Goal: Understand process/instructions: Learn about a topic

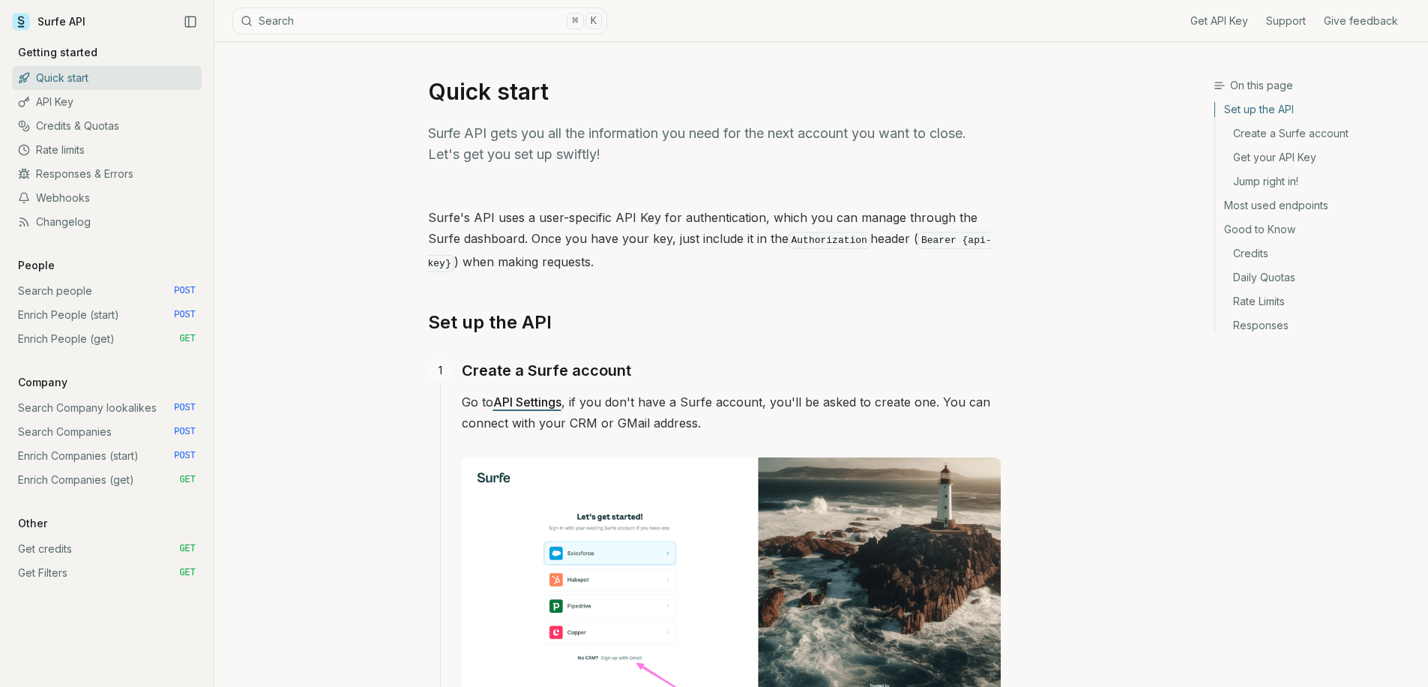
click at [98, 452] on link "Enrich Companies (start) POST" at bounding box center [107, 456] width 190 height 24
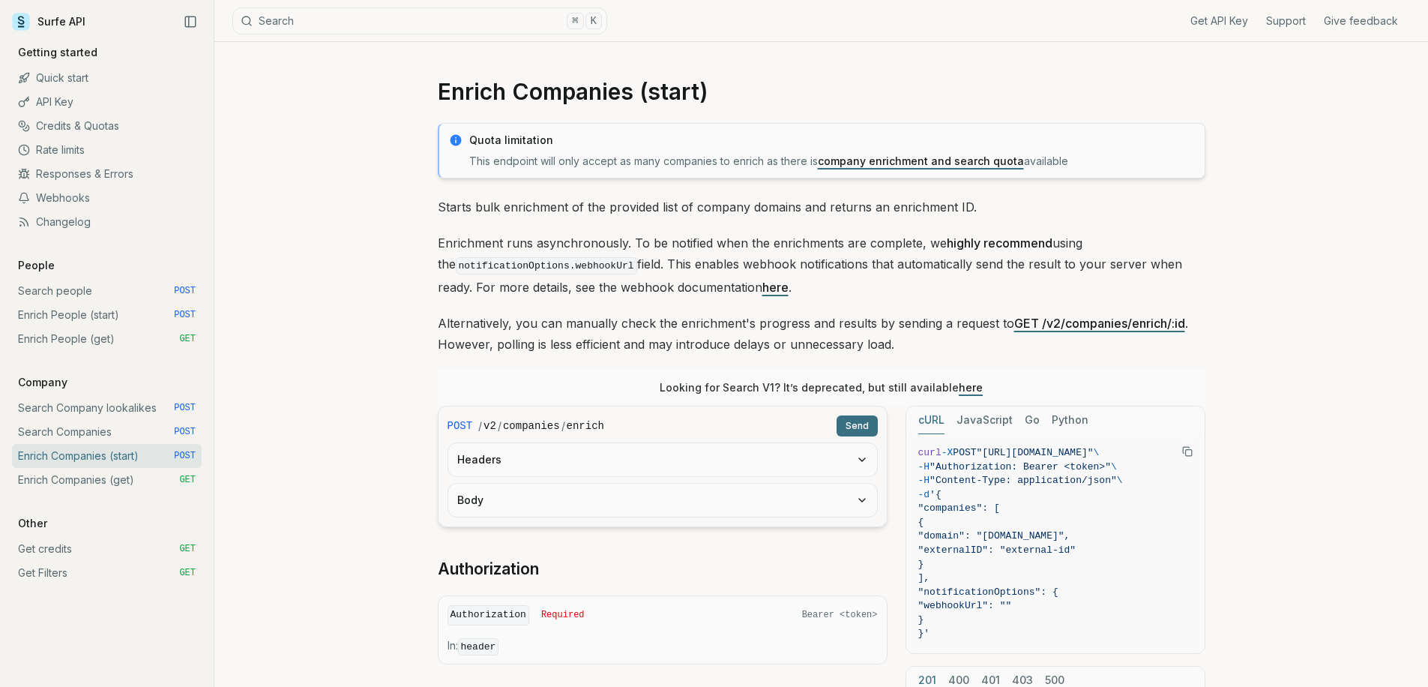
click at [541, 444] on button "Headers" at bounding box center [662, 459] width 429 height 33
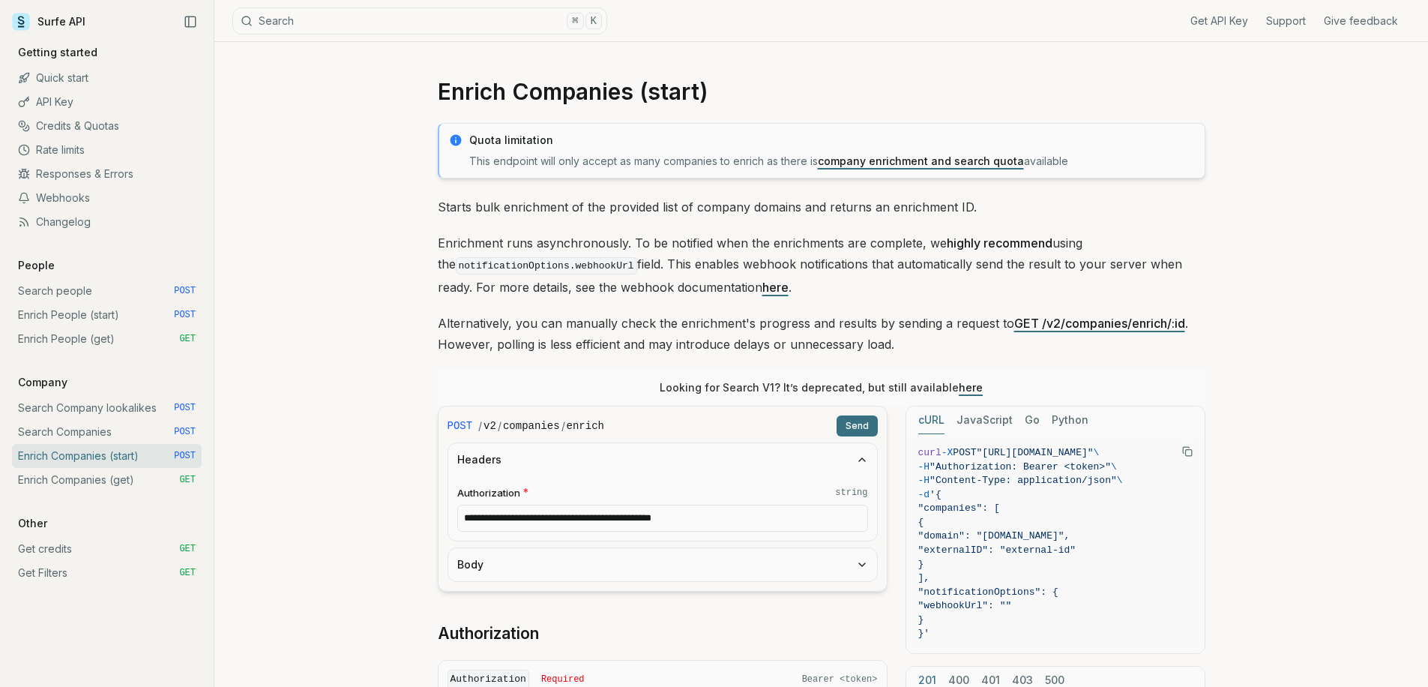
click at [525, 536] on div "**********" at bounding box center [662, 508] width 429 height 64
click at [518, 555] on button "Body" at bounding box center [662, 564] width 429 height 33
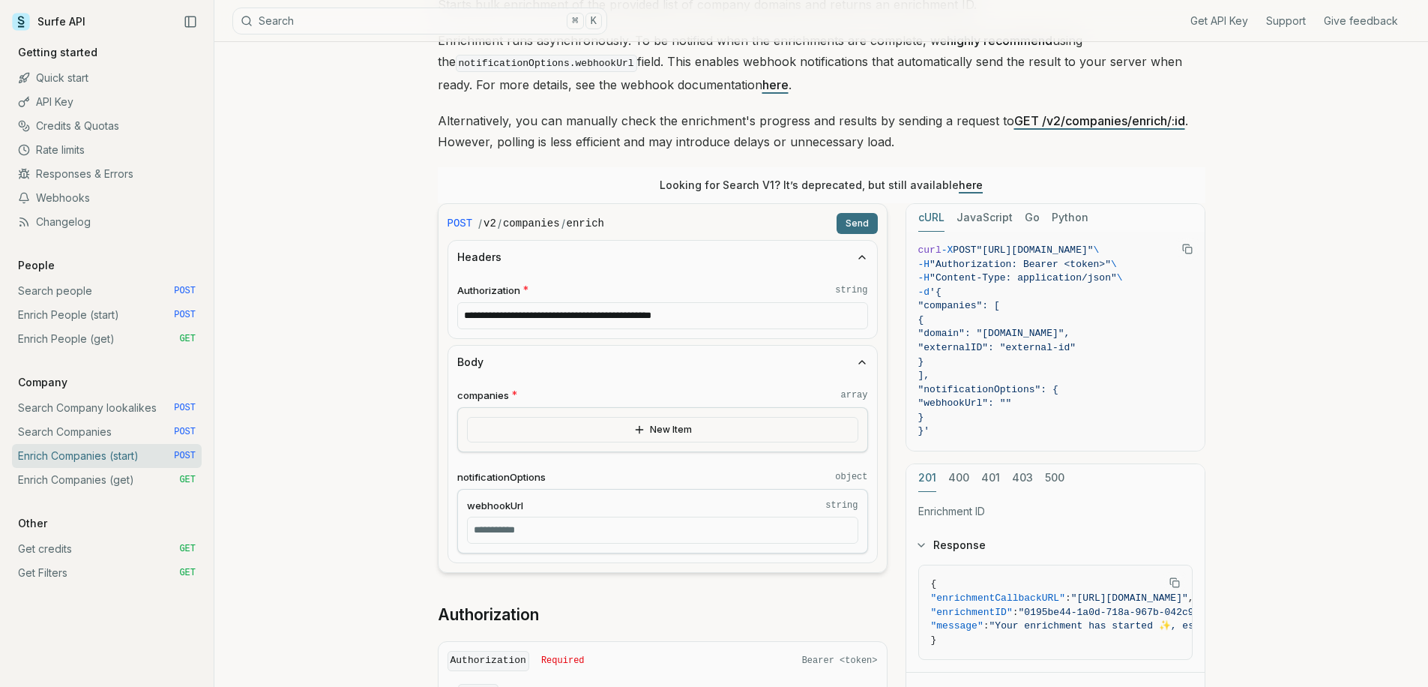
click at [555, 438] on button "New Item" at bounding box center [662, 429] width 391 height 25
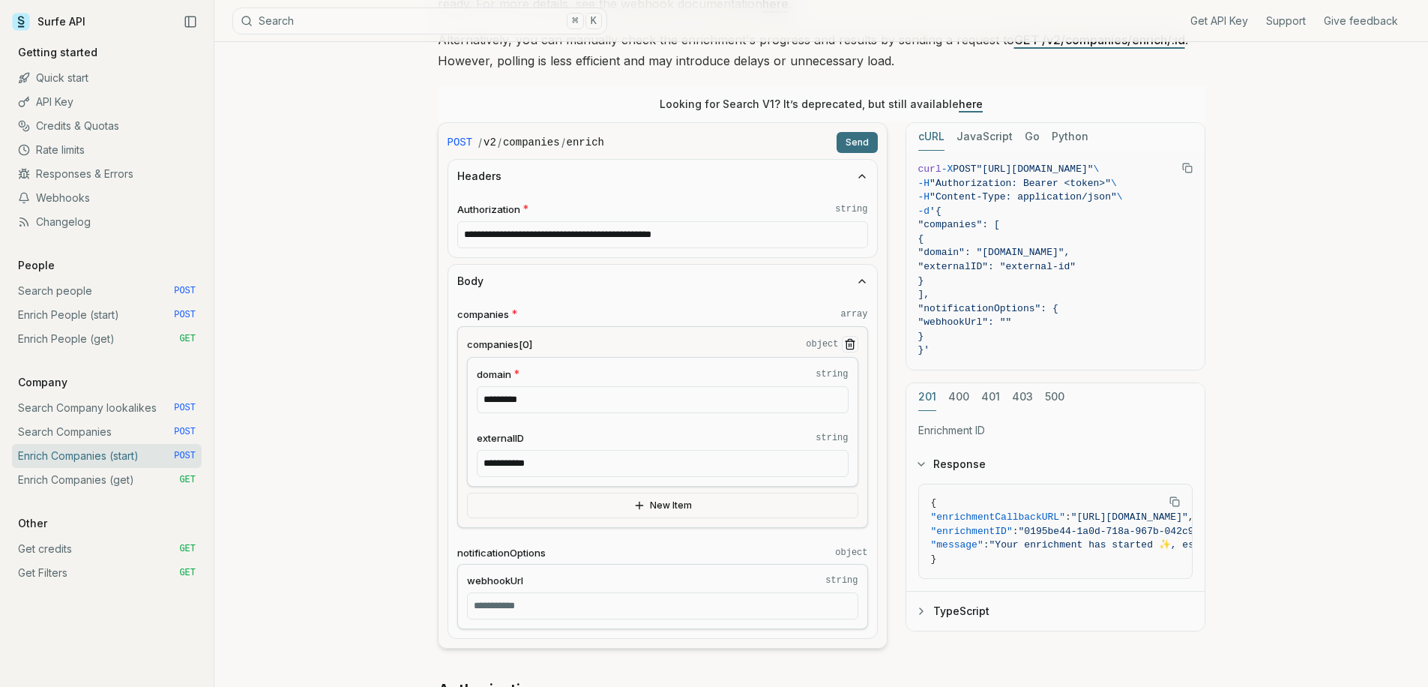
scroll to position [354, 0]
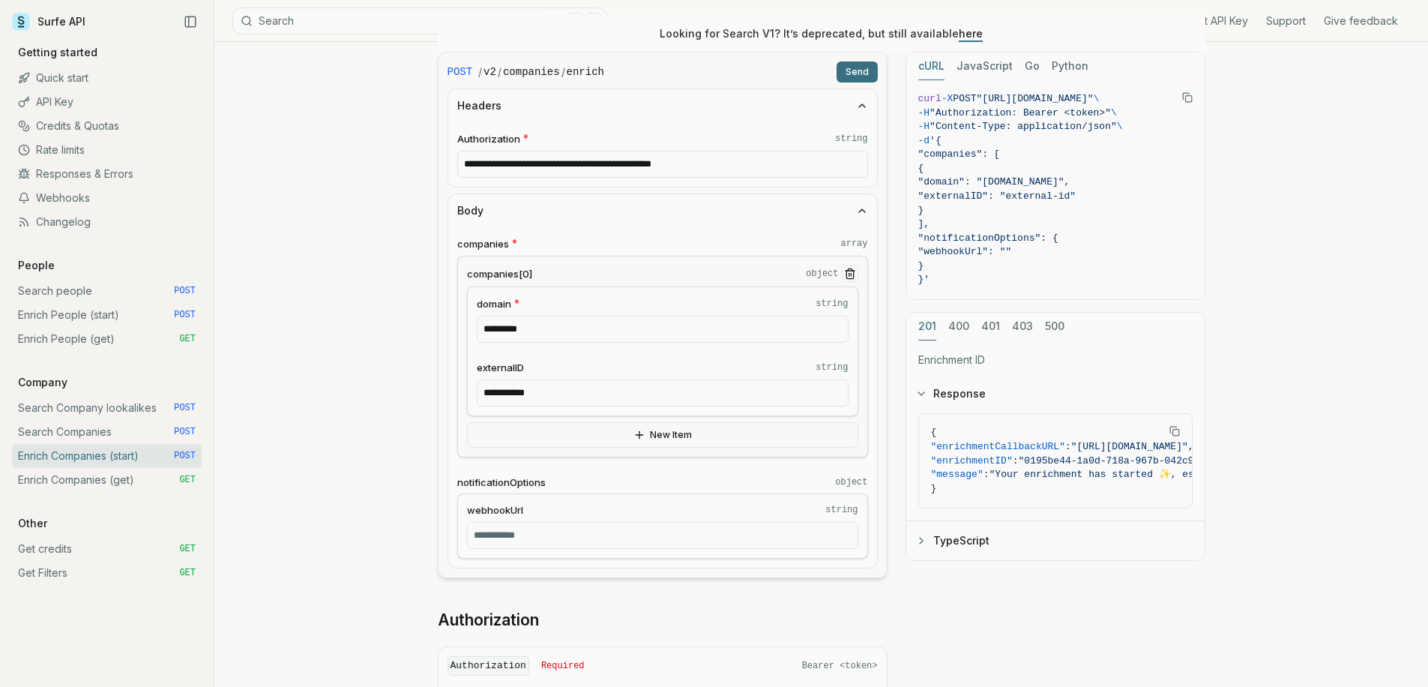
click at [534, 537] on input "webhookUrl string" at bounding box center [662, 535] width 391 height 27
click at [539, 533] on input "webhookUrl string" at bounding box center [662, 535] width 391 height 27
paste input "**********"
type input "**********"
paste input "**********"
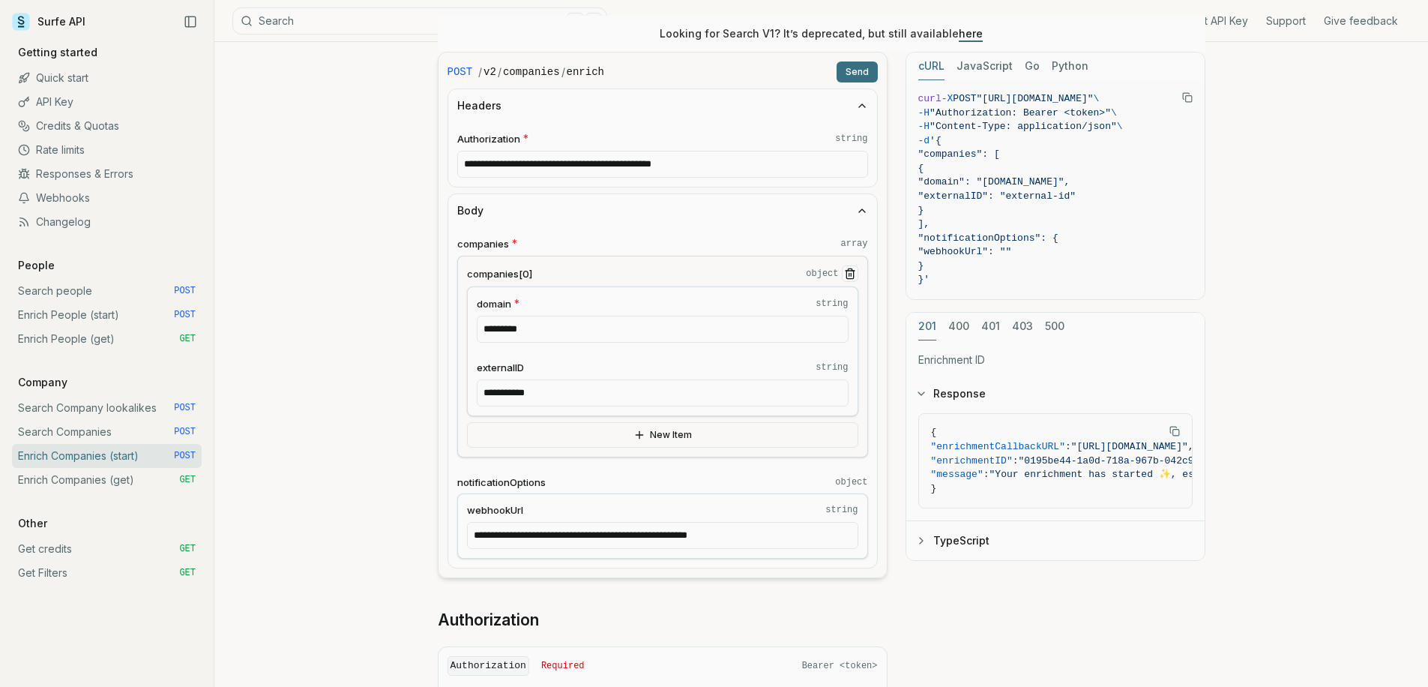
type input "**********"
click at [861, 73] on button "Send" at bounding box center [856, 71] width 41 height 21
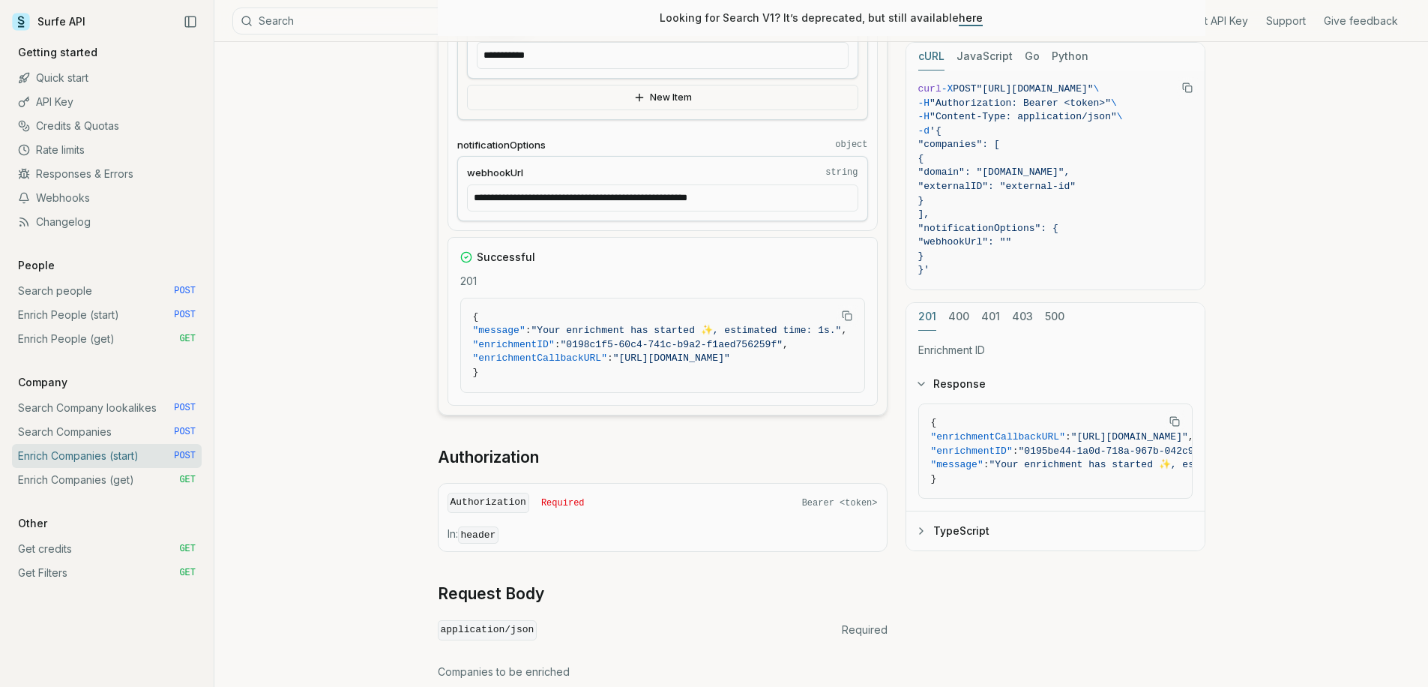
scroll to position [701, 0]
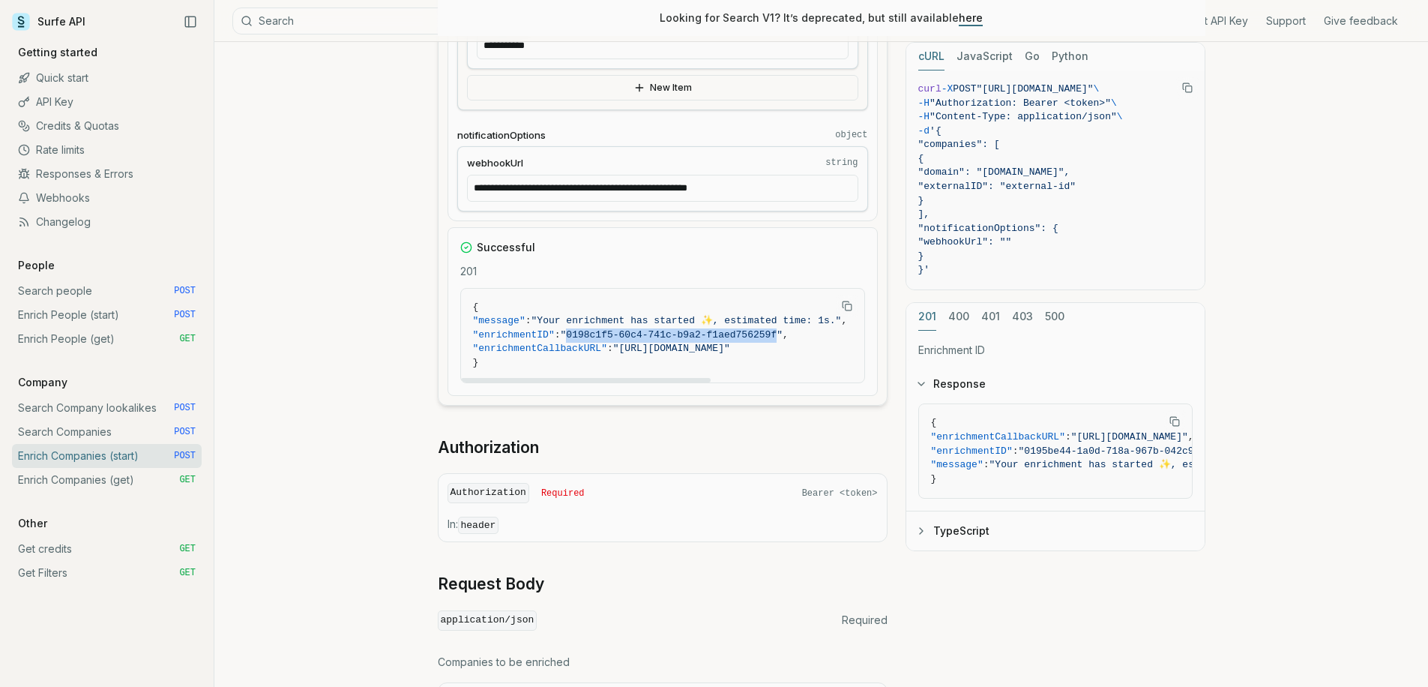
drag, startPoint x: 584, startPoint y: 334, endPoint x: 795, endPoint y: 329, distance: 211.4
click at [782, 329] on span ""0198c1f5-60c4-741c-b9a2-f1aed756259f"" at bounding box center [672, 334] width 222 height 11
copy span "0198c1f5-60c4-741c-b9a2-f1aed756259f"
click at [139, 478] on link "Enrich Companies (get) GET" at bounding box center [107, 480] width 190 height 24
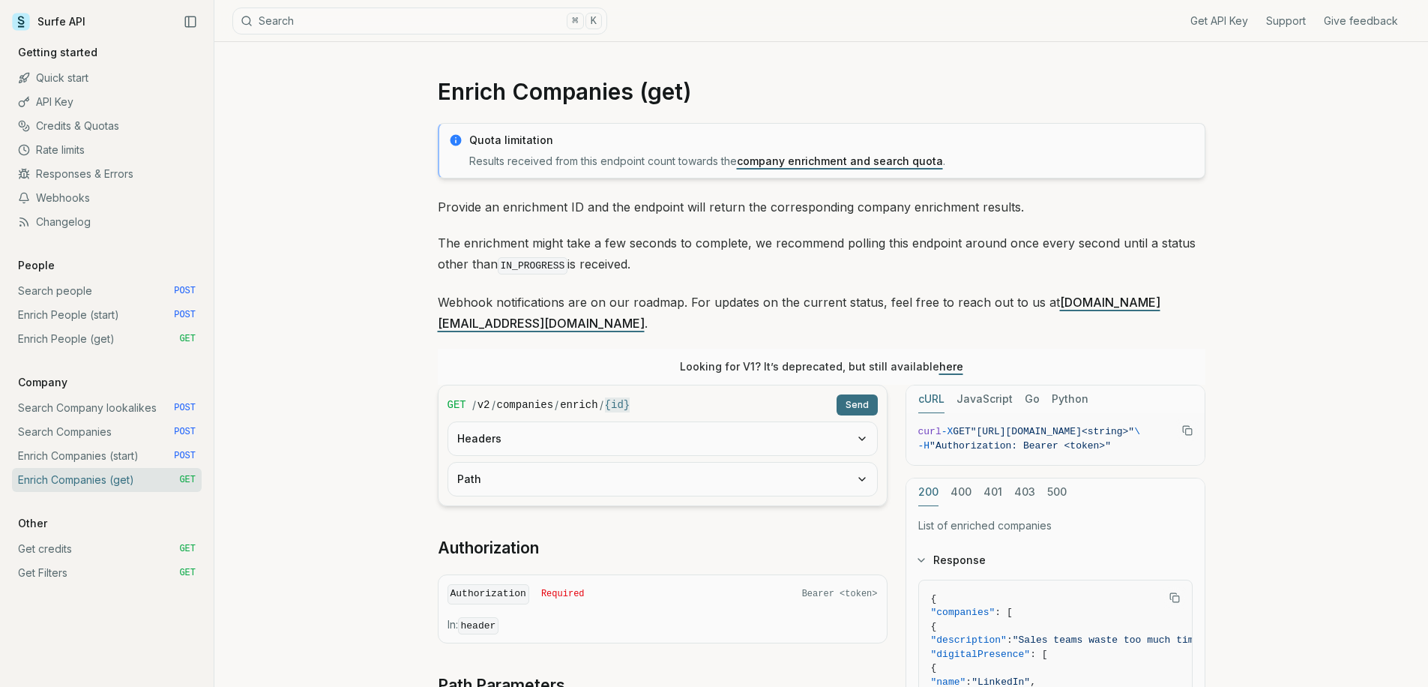
click at [603, 422] on button "Headers" at bounding box center [662, 438] width 429 height 33
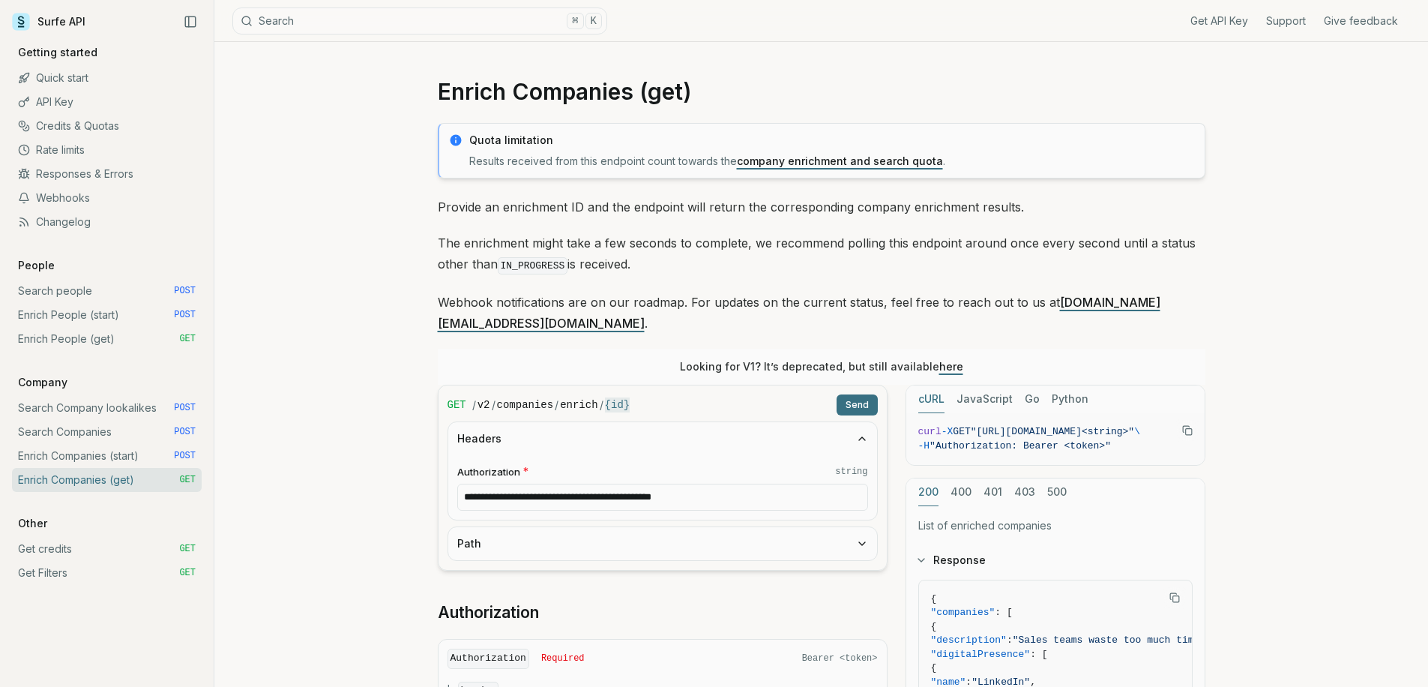
click at [585, 531] on button "Path" at bounding box center [662, 543] width 429 height 33
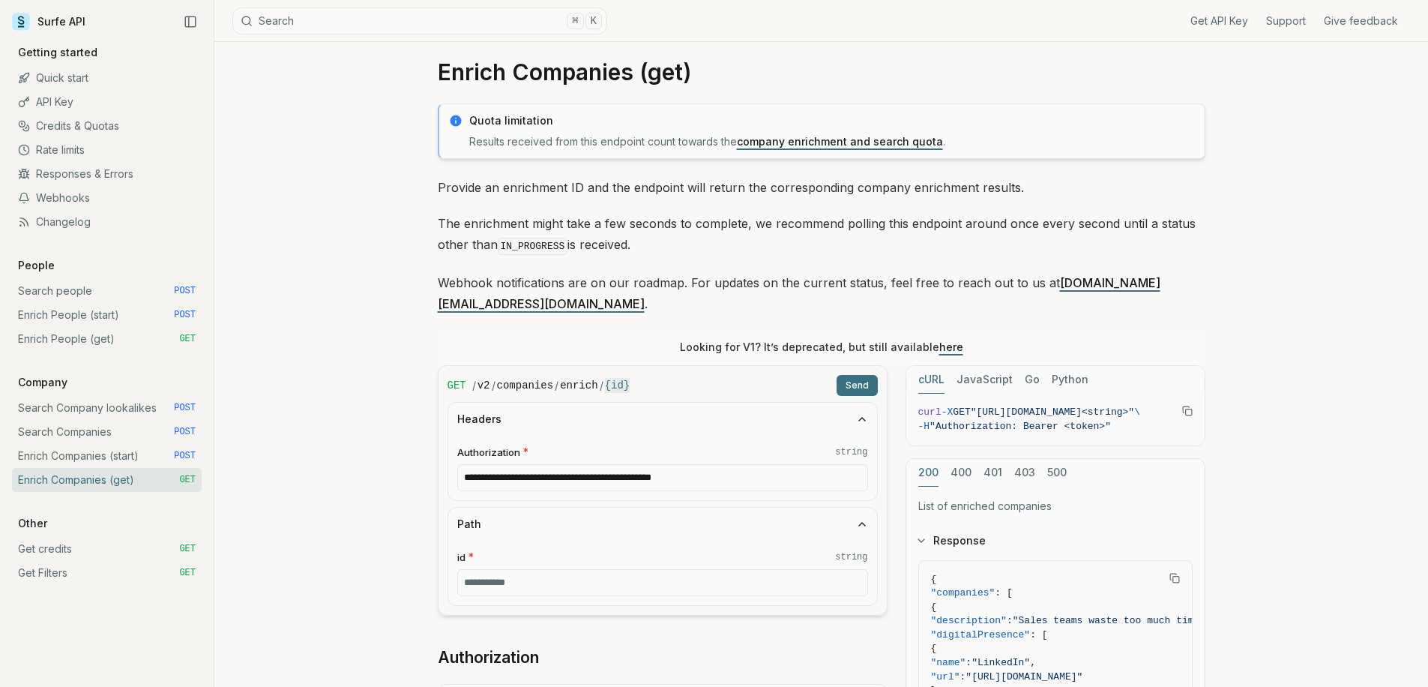
click at [582, 569] on input "id * string" at bounding box center [662, 582] width 411 height 27
paste input "**********"
type input "**********"
click at [845, 375] on button "Send" at bounding box center [856, 385] width 41 height 21
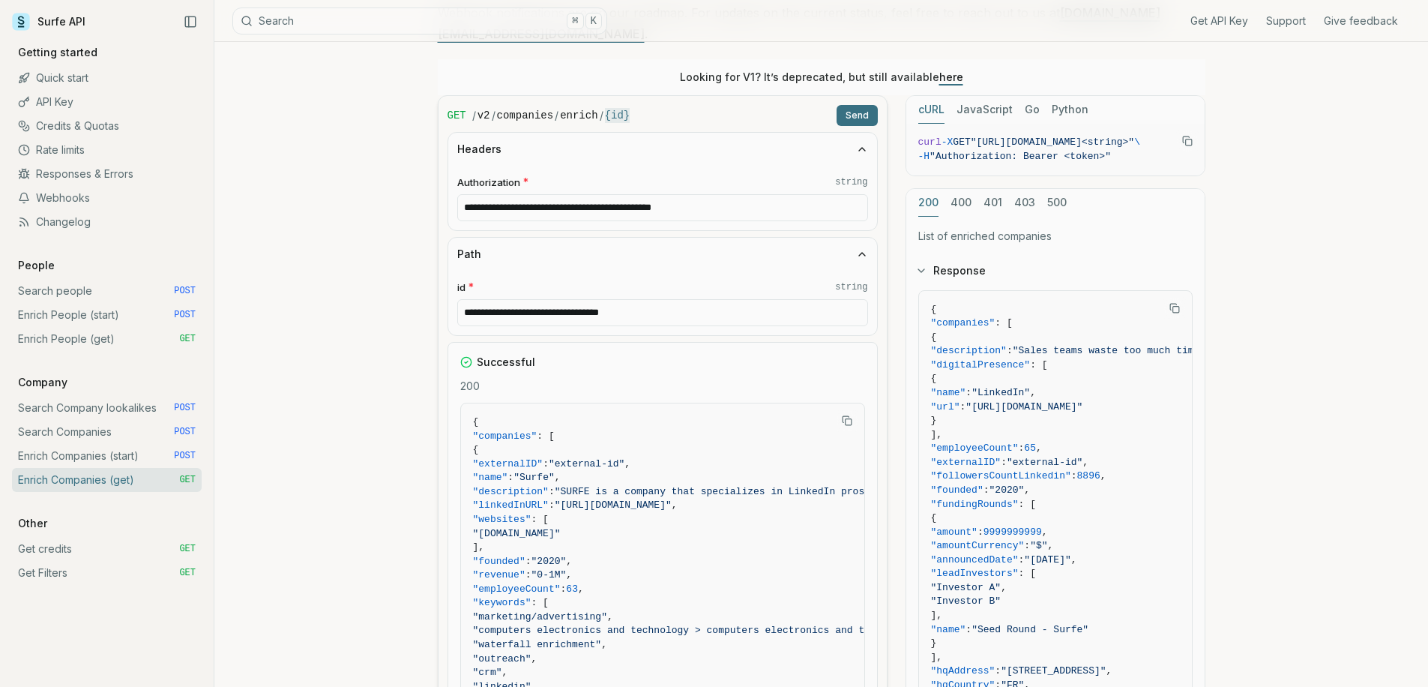
scroll to position [540, 0]
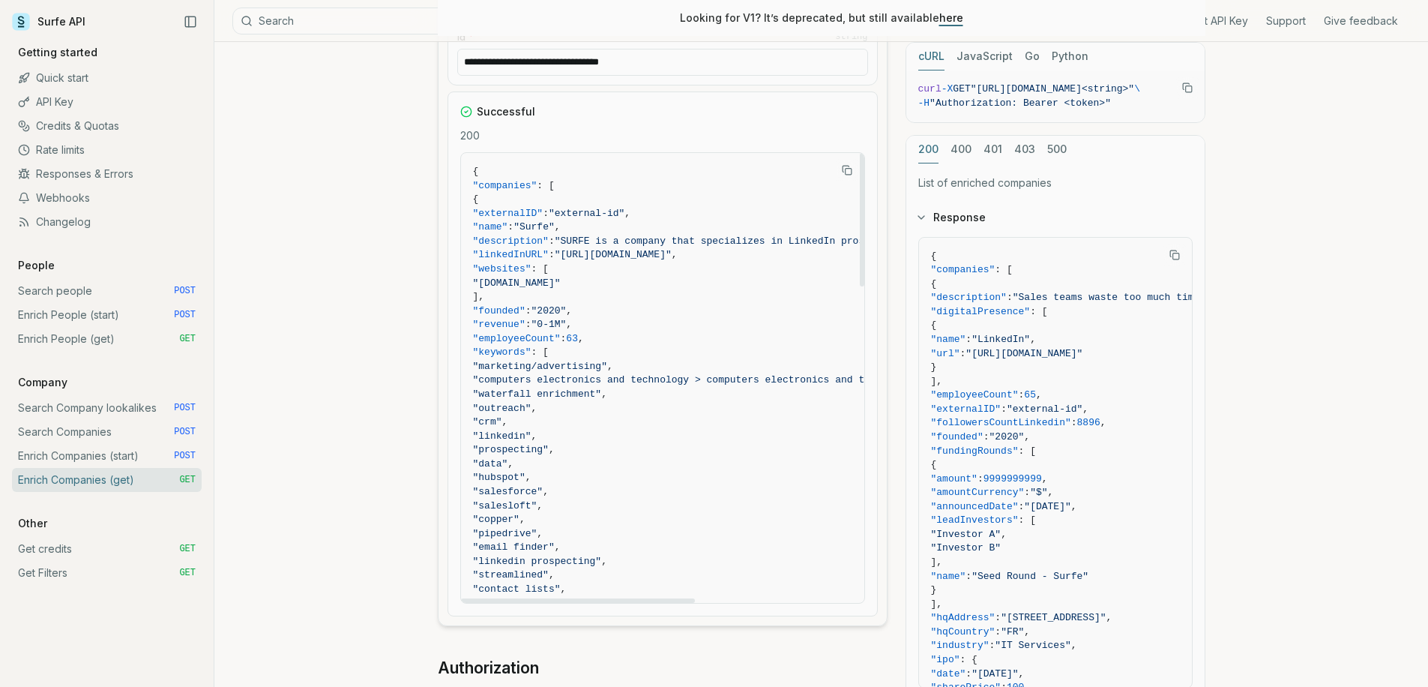
click at [549, 249] on span ""linkedInURL"" at bounding box center [511, 254] width 76 height 11
copy span "linkedInURL"
click at [540, 262] on span ""websites" : [" at bounding box center [791, 269] width 637 height 14
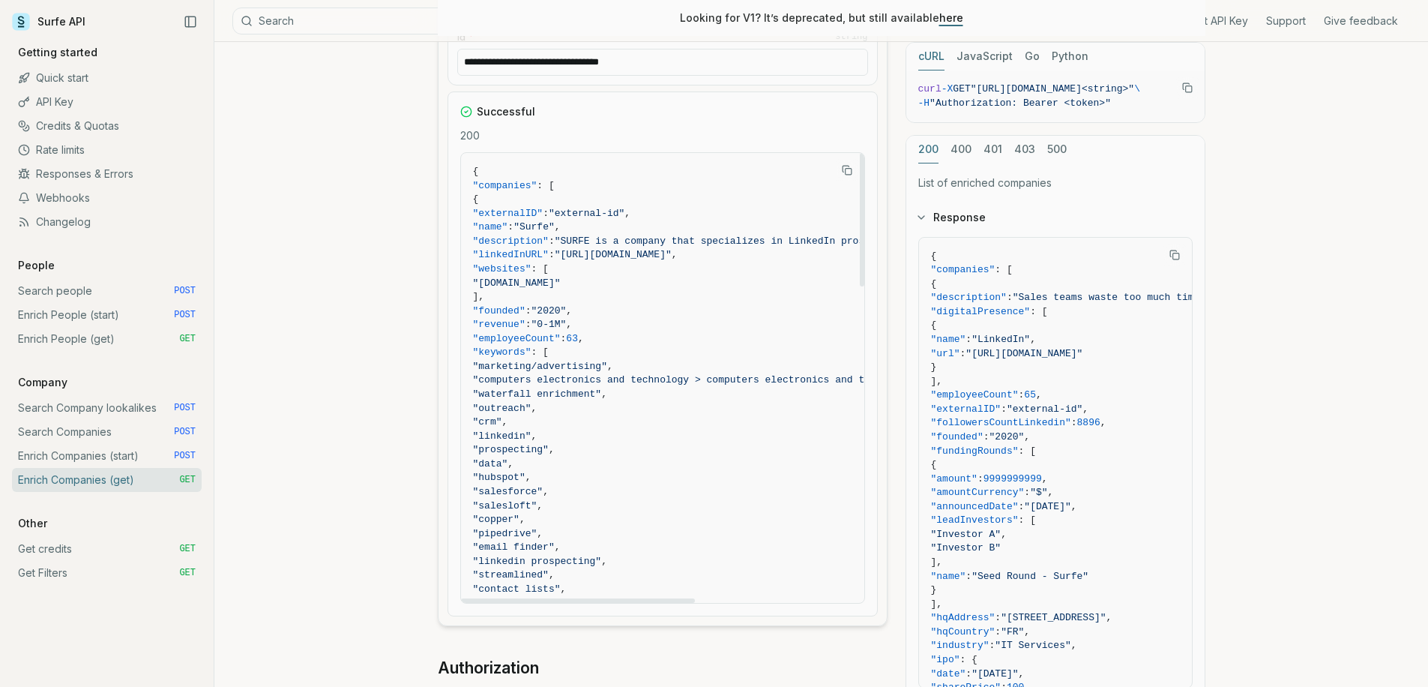
click at [525, 305] on span ""founded"" at bounding box center [499, 310] width 52 height 11
copy span "founded"
click at [561, 333] on span ""employeeCount"" at bounding box center [517, 338] width 88 height 11
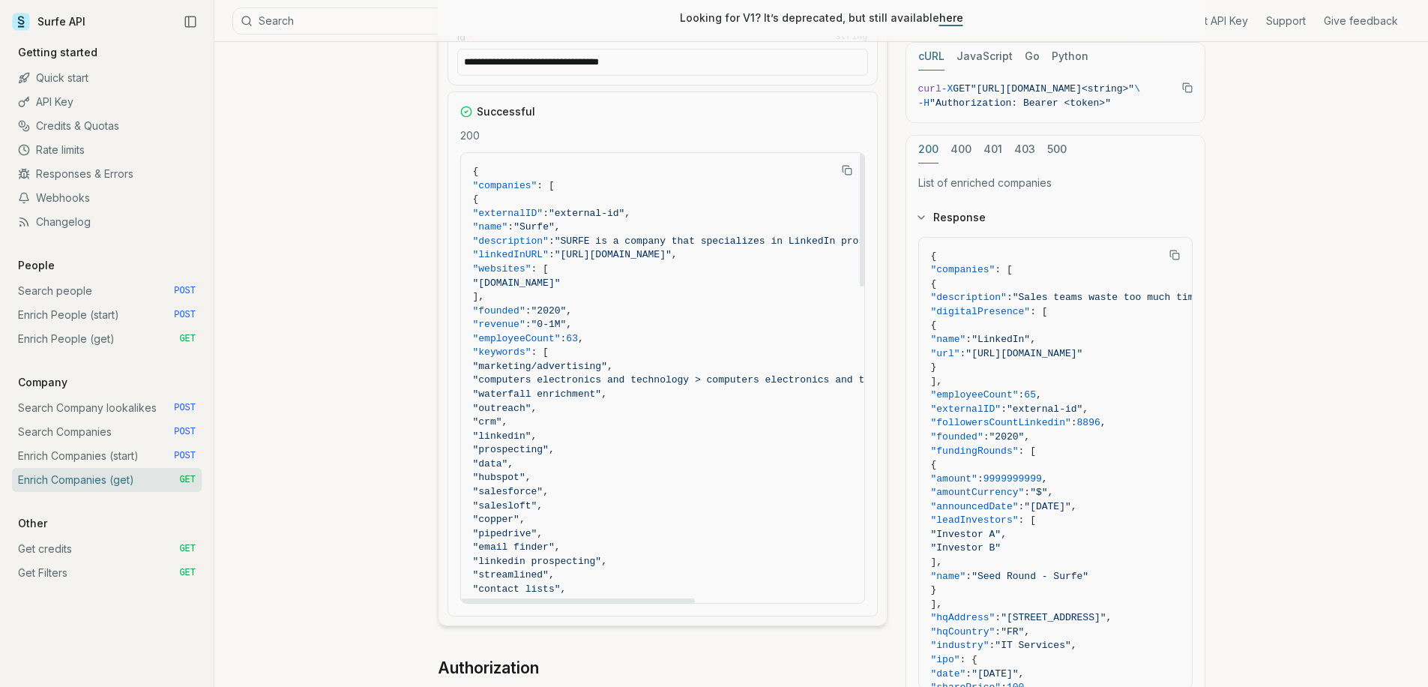
copy span "employeeCount"
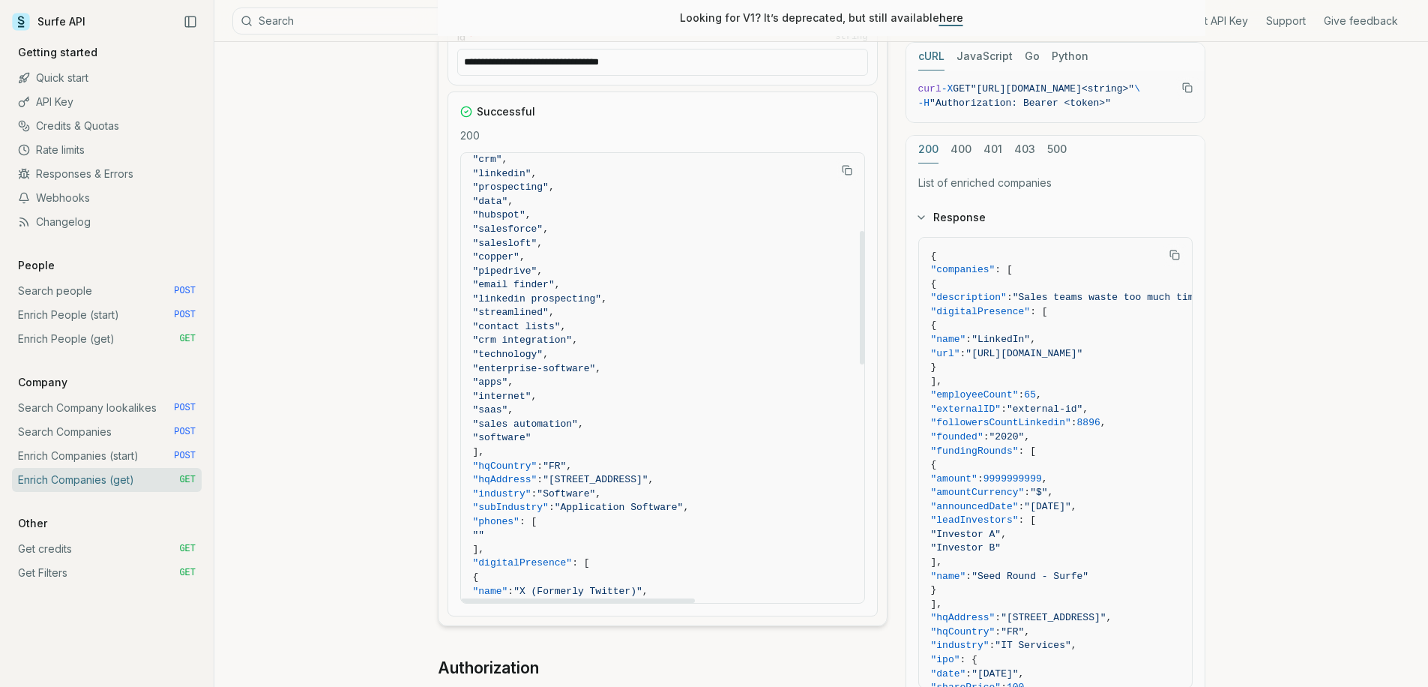
scroll to position [282, 0]
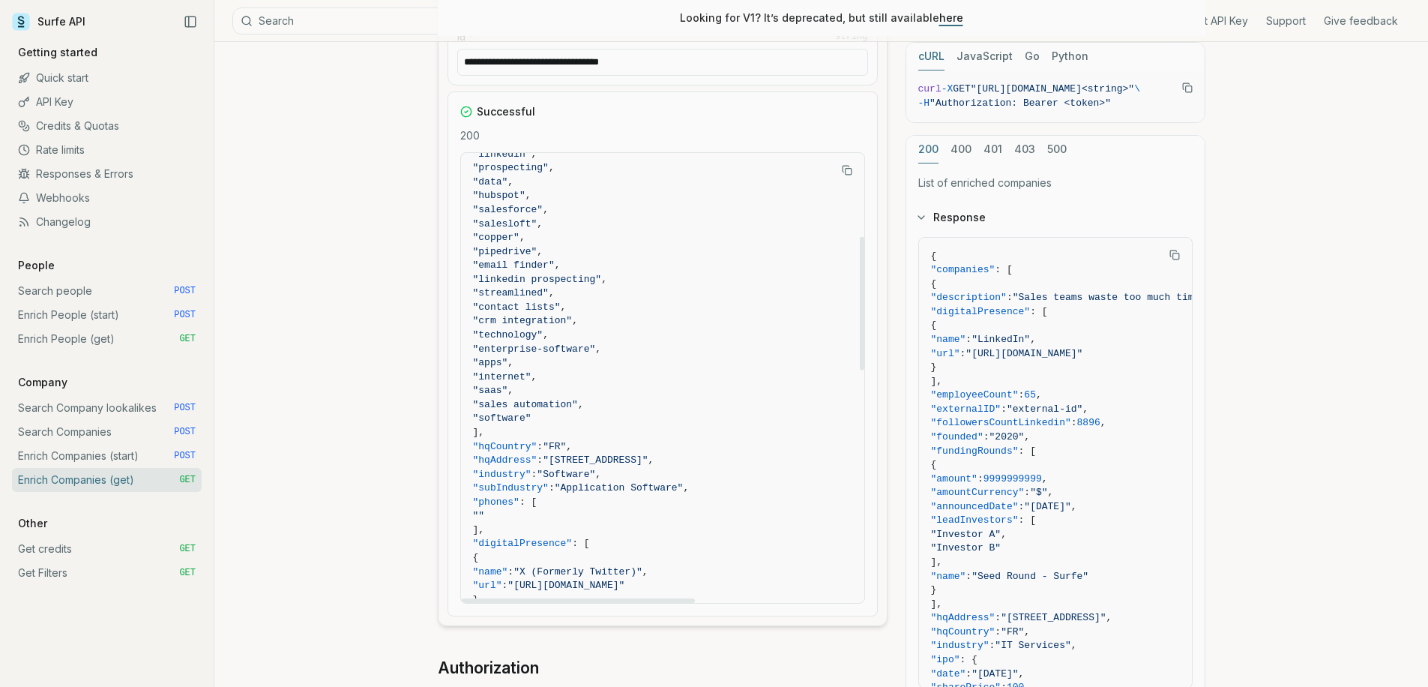
click at [537, 441] on span ""hqCountry"" at bounding box center [505, 446] width 64 height 11
copy span "hqCountry"
click at [551, 468] on span ""industry" : "Software" ," at bounding box center [791, 475] width 637 height 14
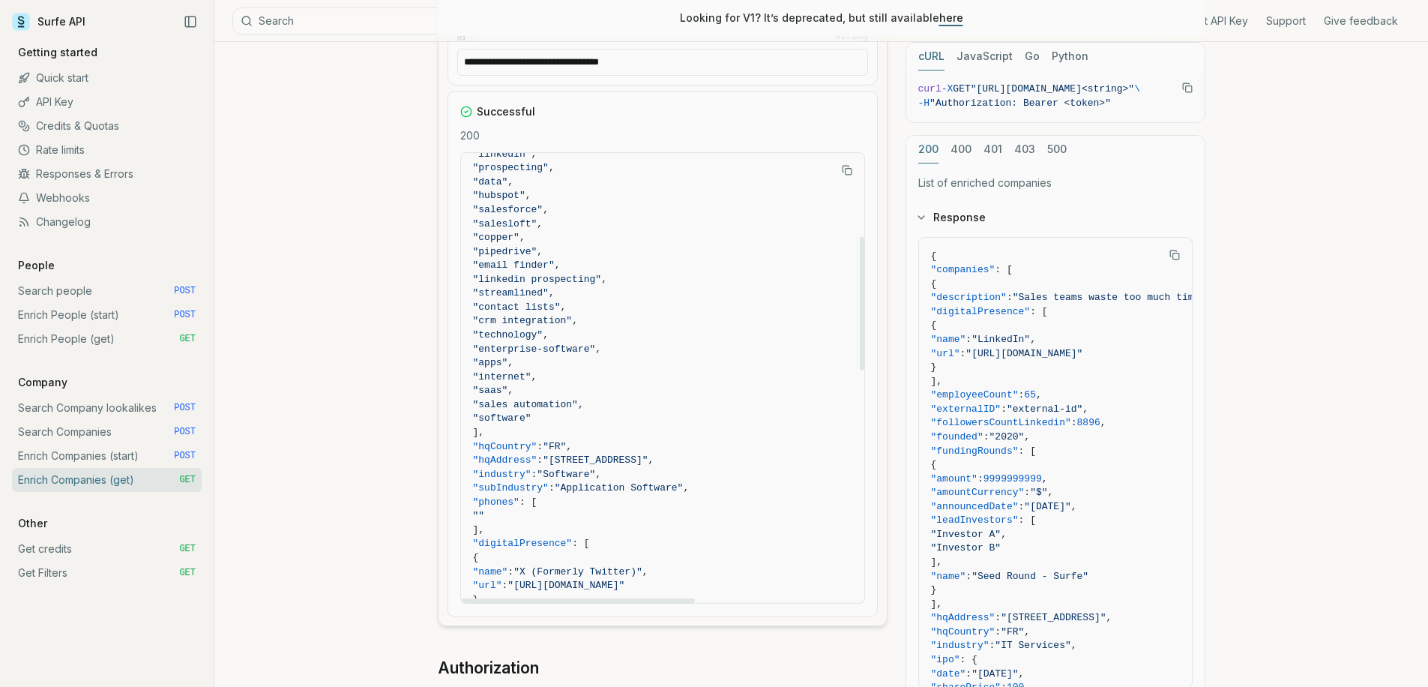
click at [531, 468] on span ""industry"" at bounding box center [502, 473] width 58 height 11
click at [537, 454] on span ""hqAddress"" at bounding box center [505, 459] width 64 height 11
copy span "hqAddress"
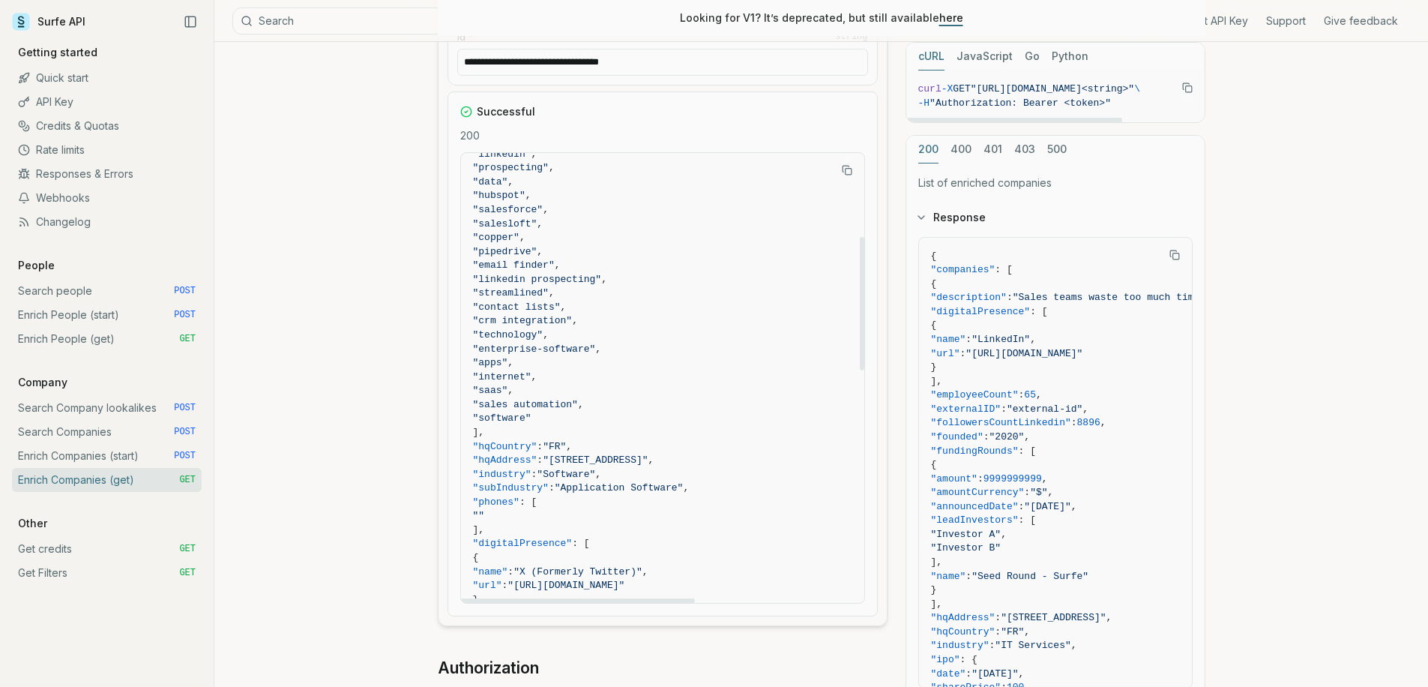
click at [531, 468] on span ""industry"" at bounding box center [502, 473] width 58 height 11
copy span "industry"
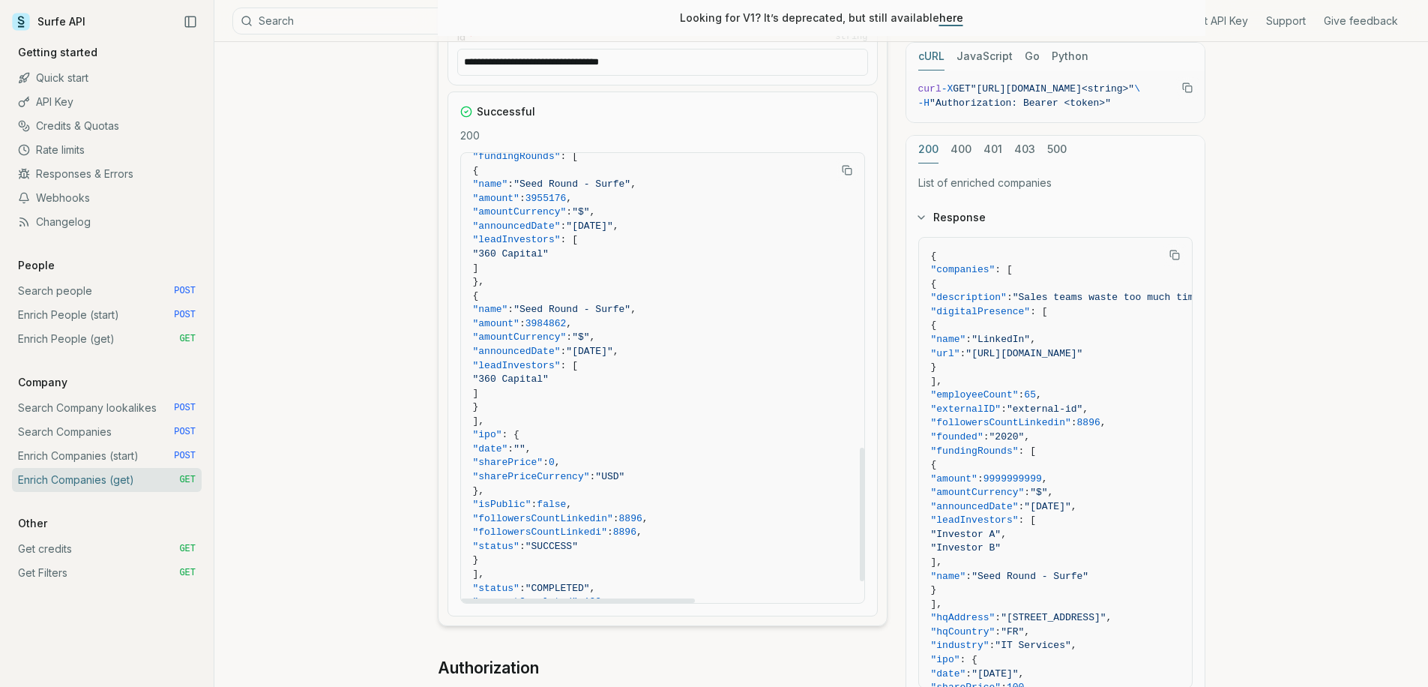
scroll to position [935, 0]
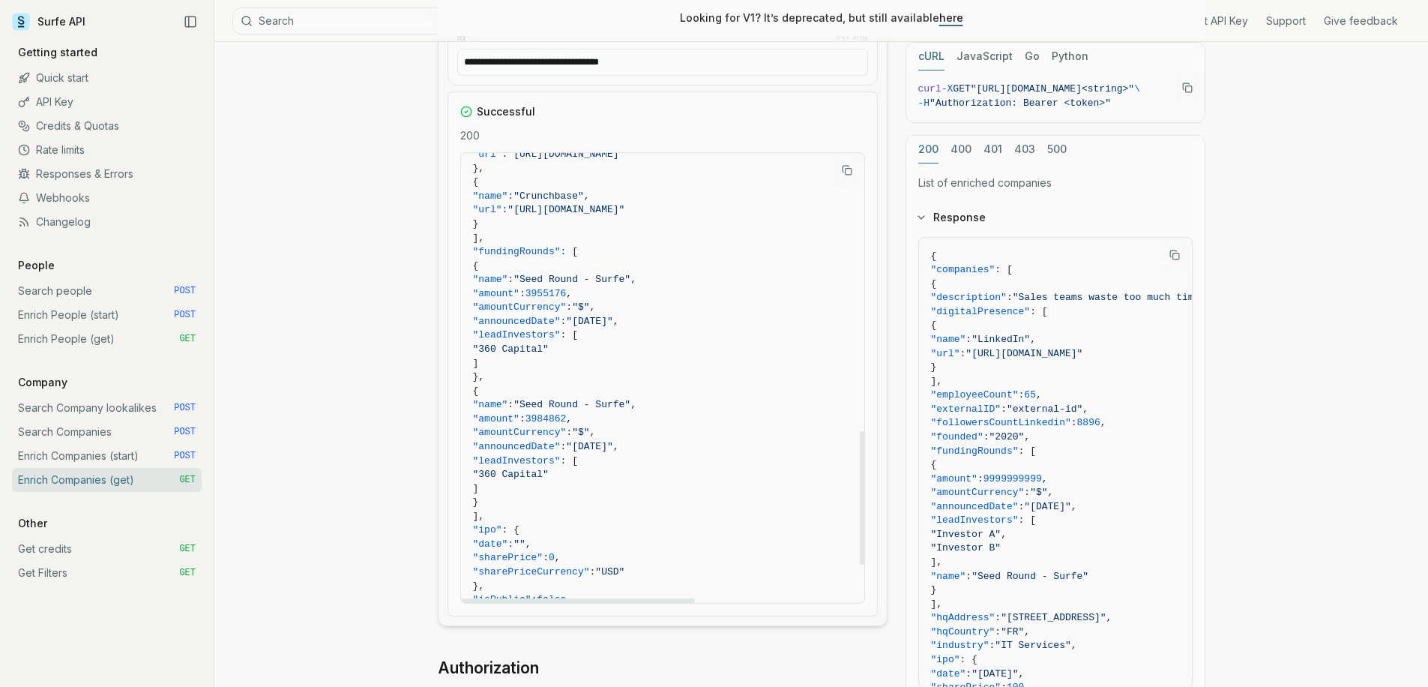
click at [111, 457] on link "Enrich Companies (start) POST" at bounding box center [107, 456] width 190 height 24
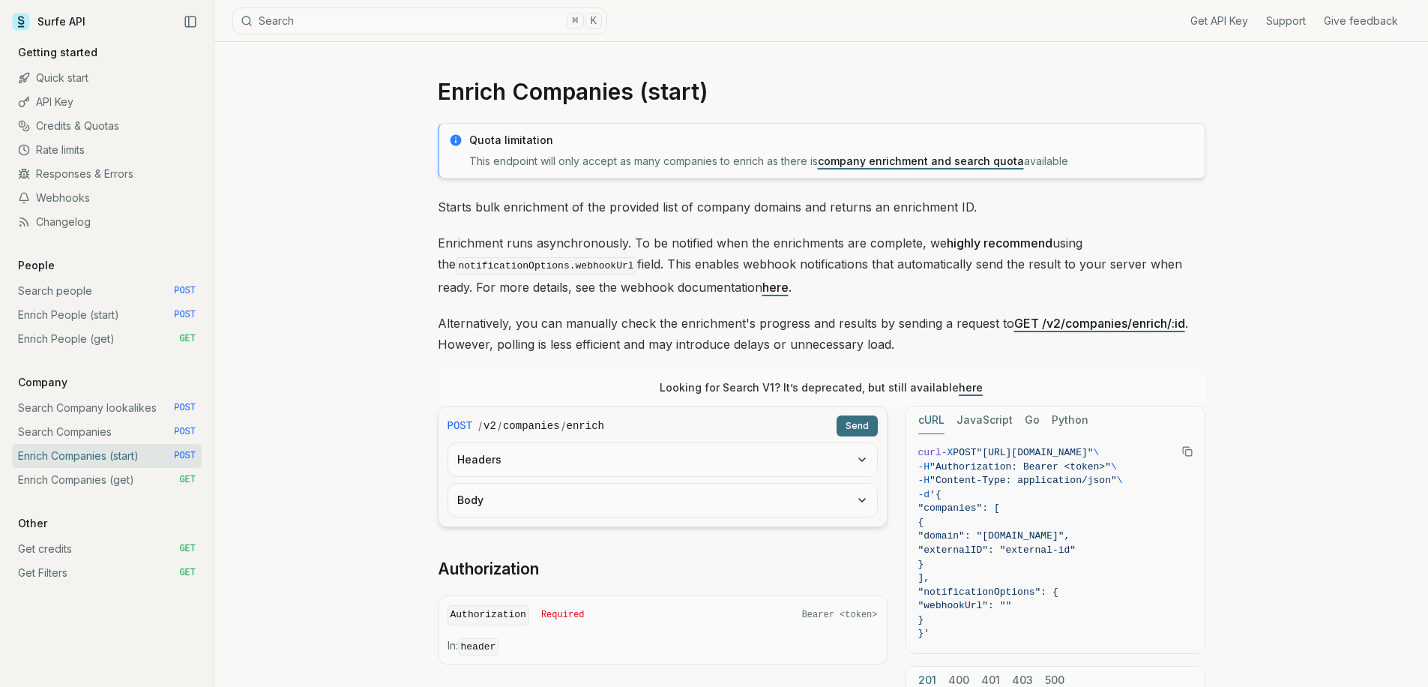
click at [637, 453] on button "Headers" at bounding box center [662, 459] width 429 height 33
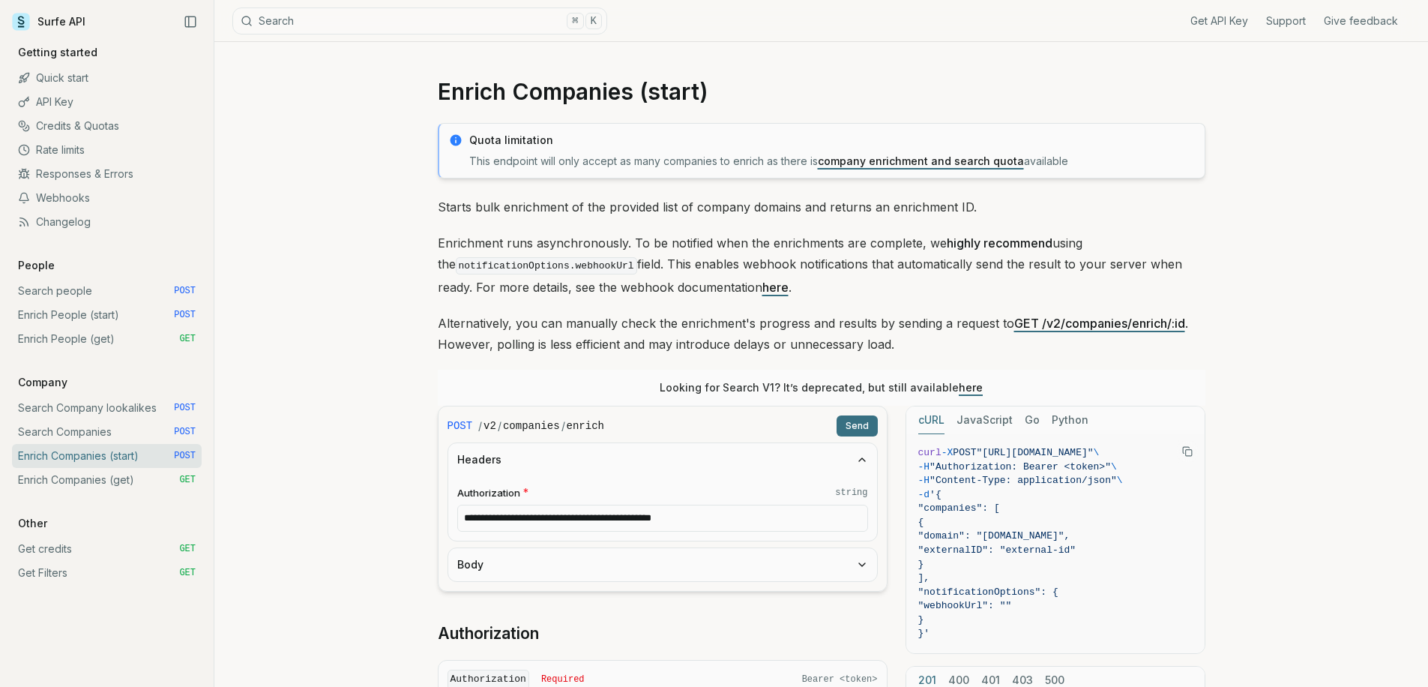
click at [609, 573] on button "Body" at bounding box center [662, 564] width 429 height 33
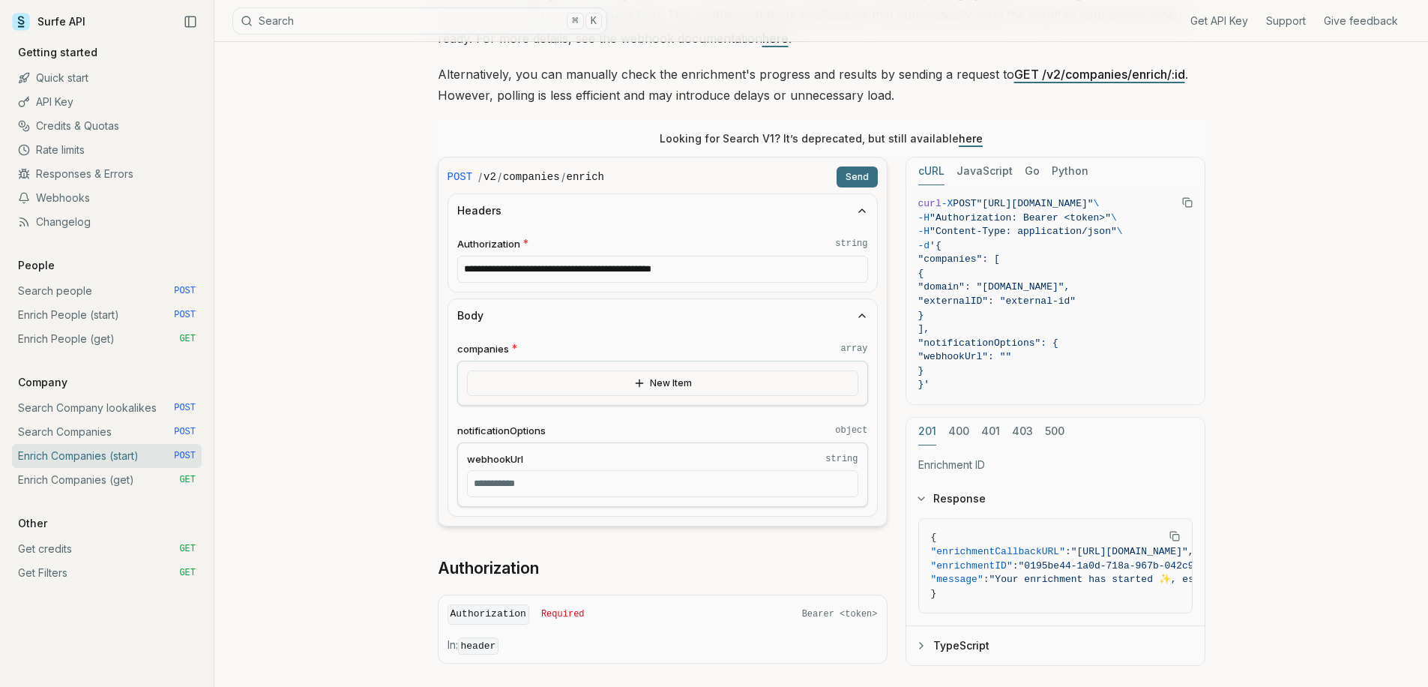
scroll to position [340, 0]
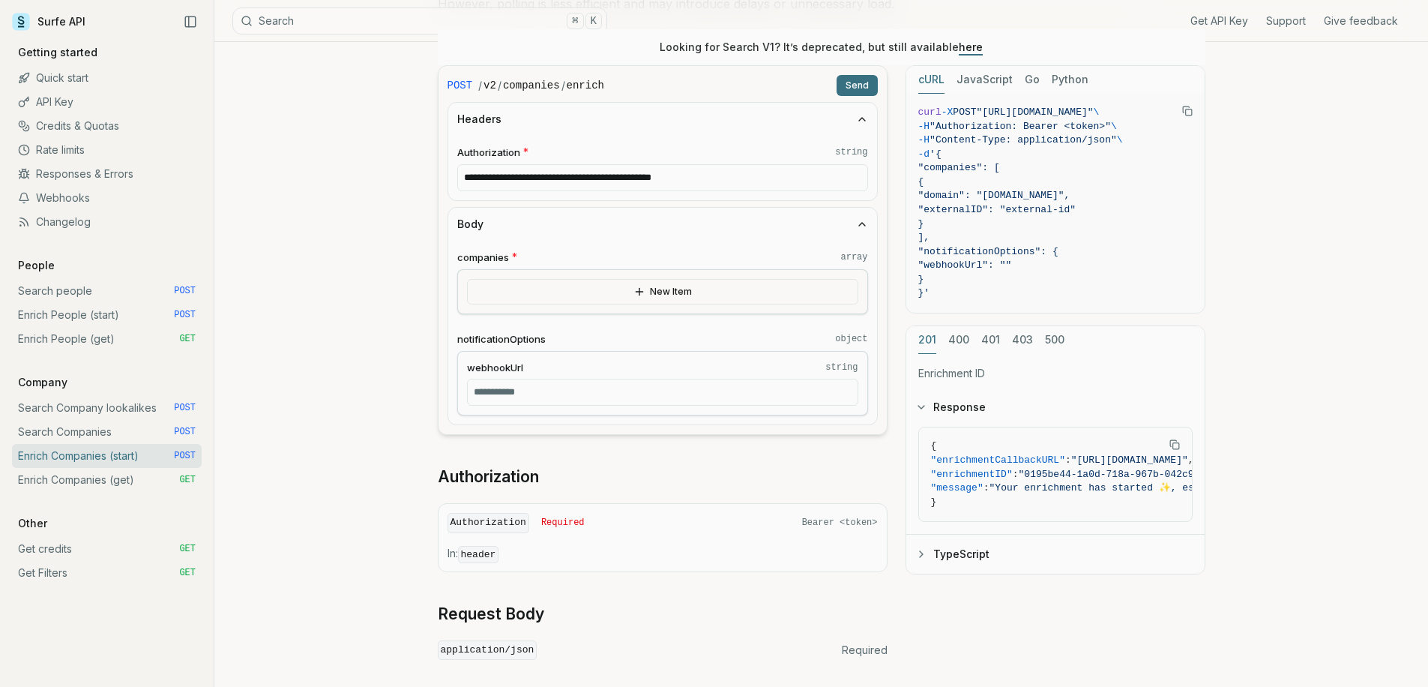
click at [588, 292] on button "New Item" at bounding box center [662, 291] width 391 height 25
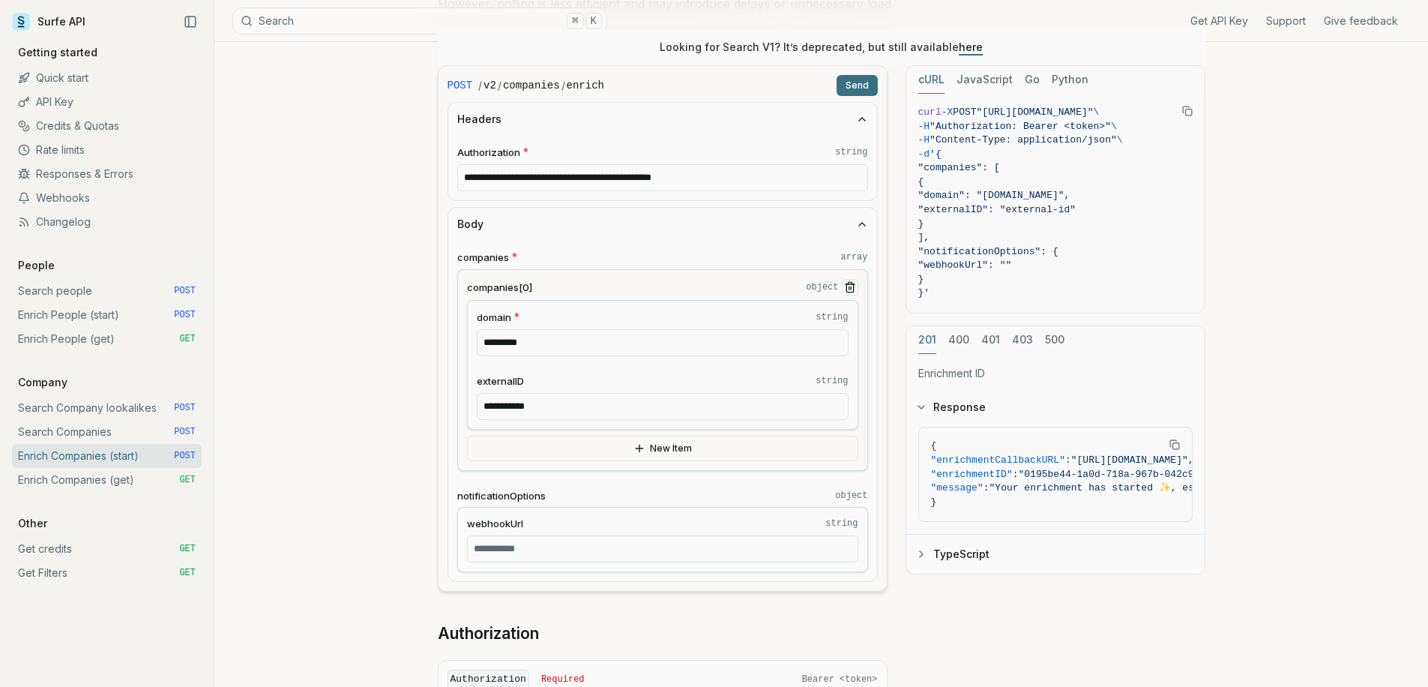
click at [504, 552] on input "webhookUrl string" at bounding box center [662, 548] width 391 height 27
paste input "**********"
type input "**********"
click at [599, 444] on button "New Item" at bounding box center [662, 447] width 391 height 25
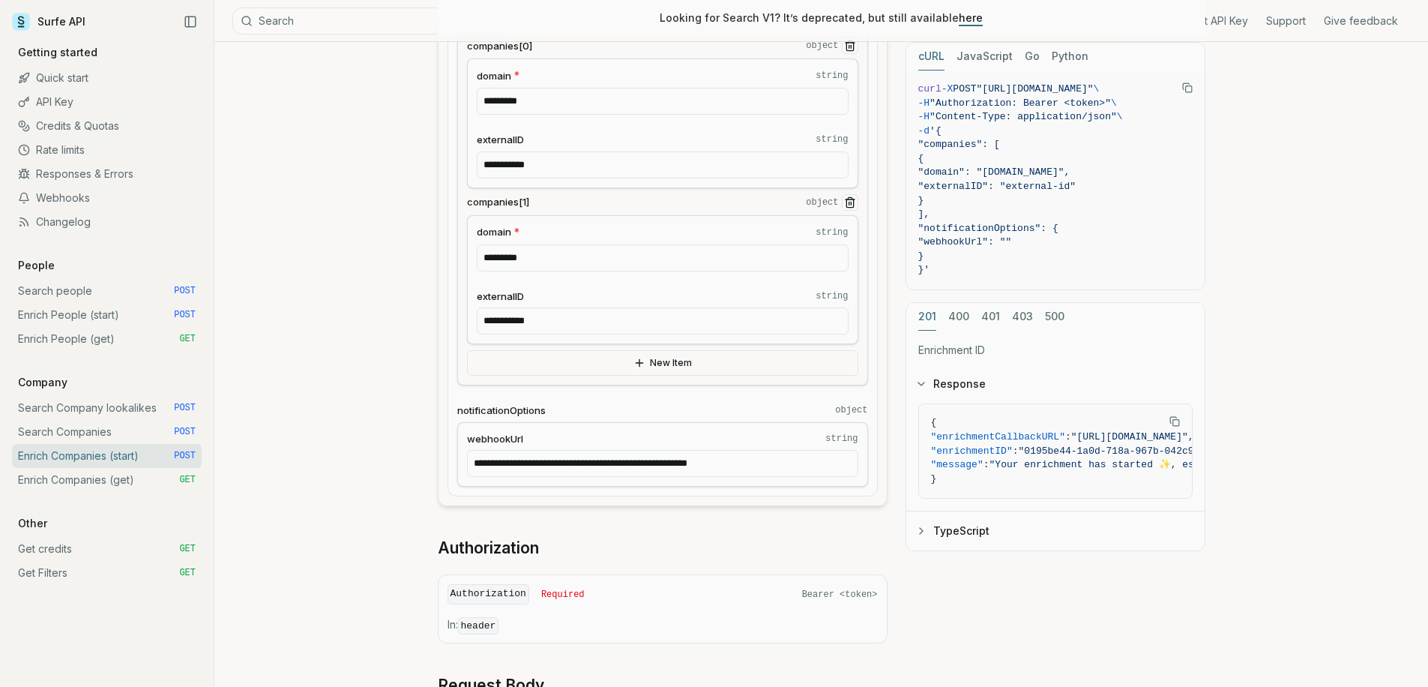
click at [648, 364] on button "New Item" at bounding box center [662, 362] width 391 height 25
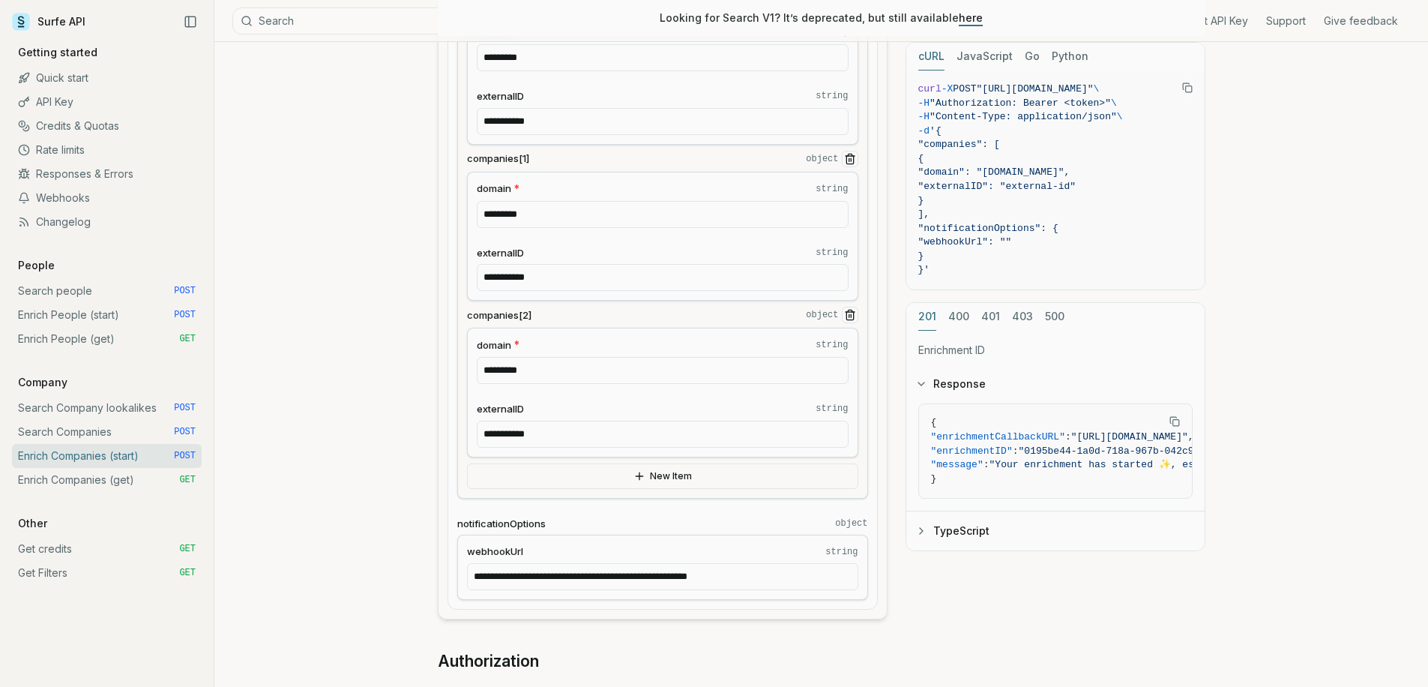
click at [624, 485] on button "New Item" at bounding box center [662, 475] width 391 height 25
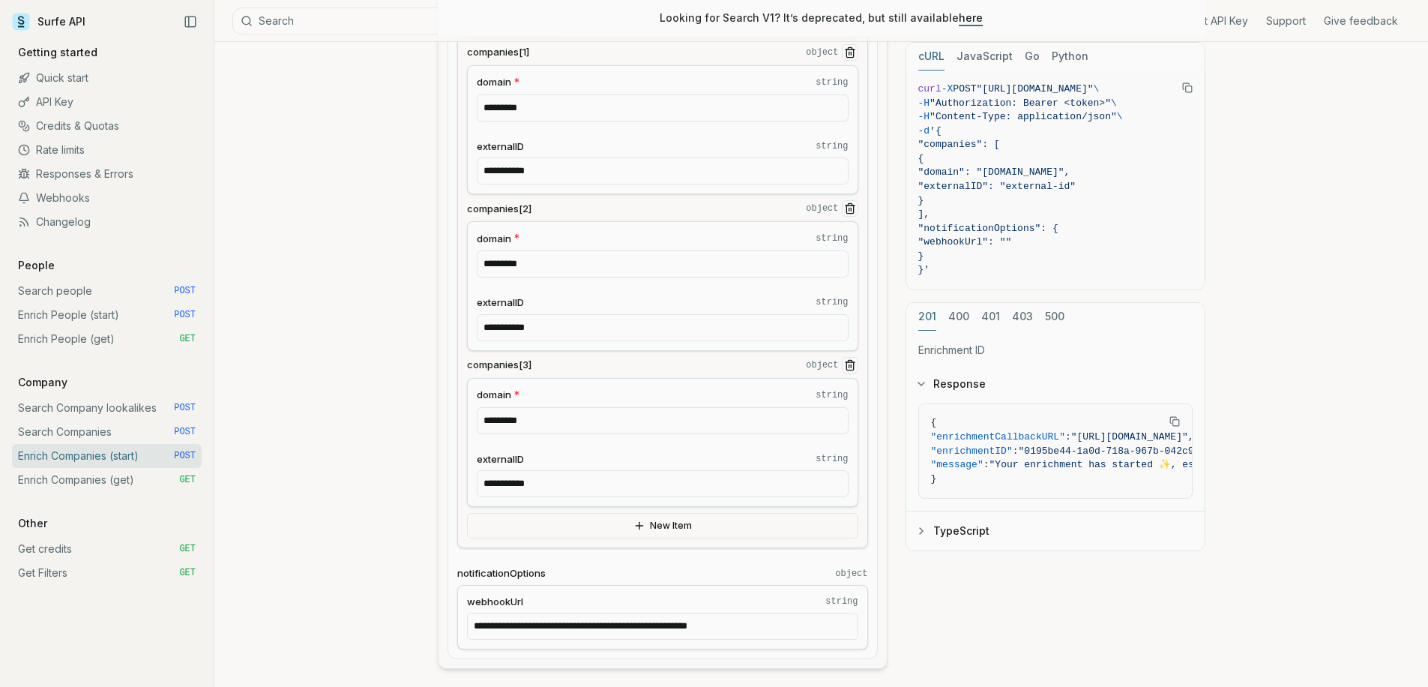
click at [624, 522] on button "New Item" at bounding box center [662, 525] width 391 height 25
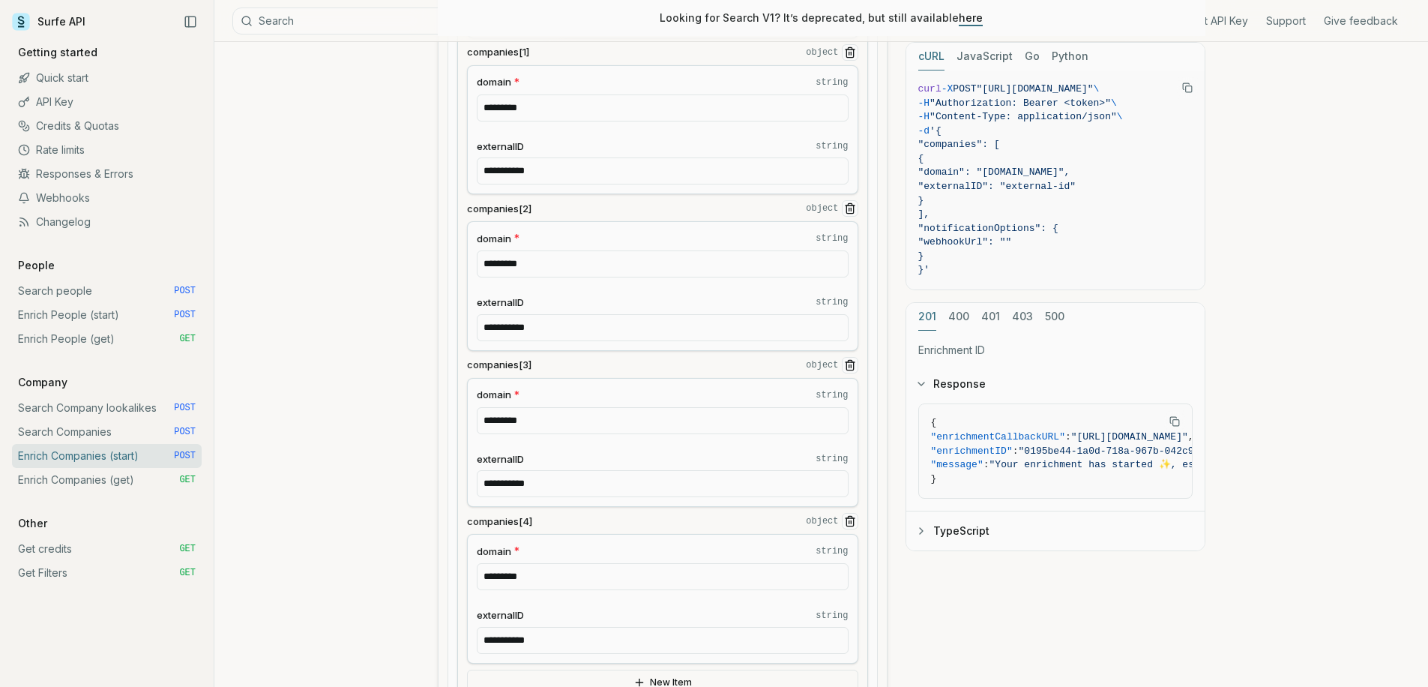
scroll to position [917, 0]
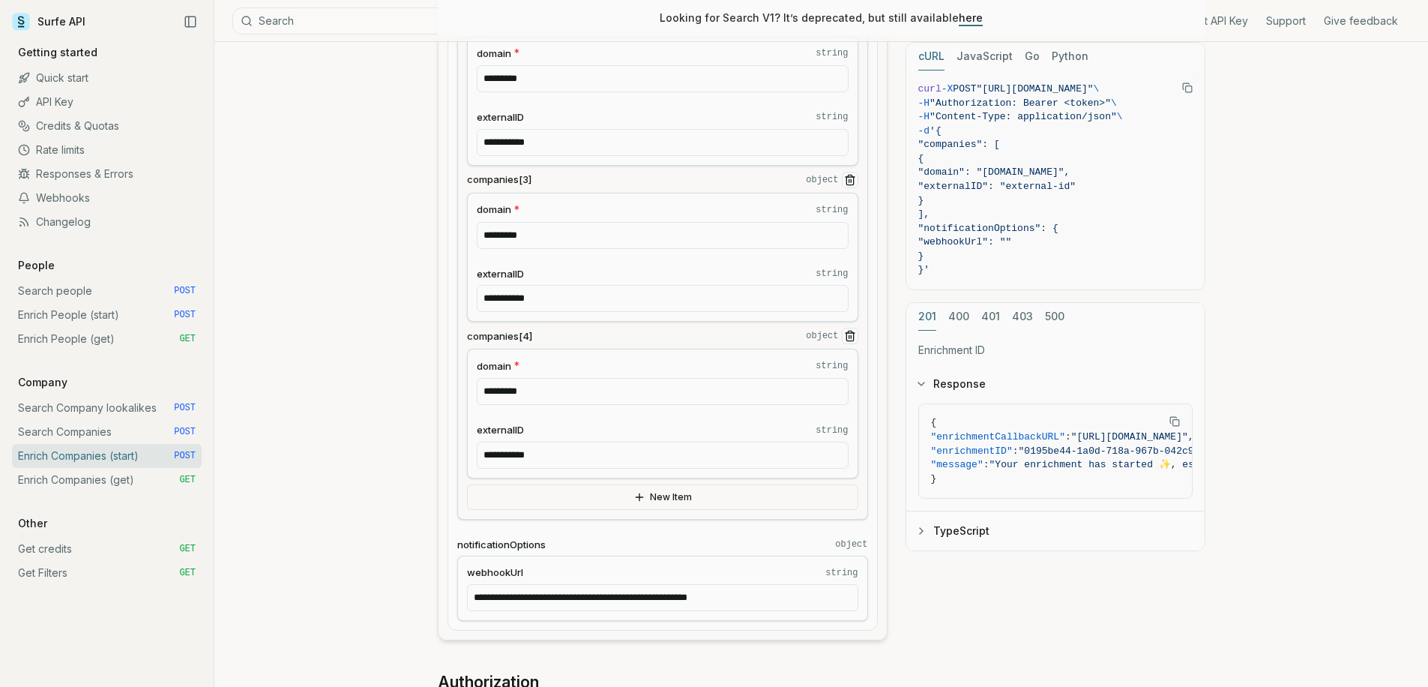
click at [633, 509] on div "**********" at bounding box center [662, 106] width 411 height 827
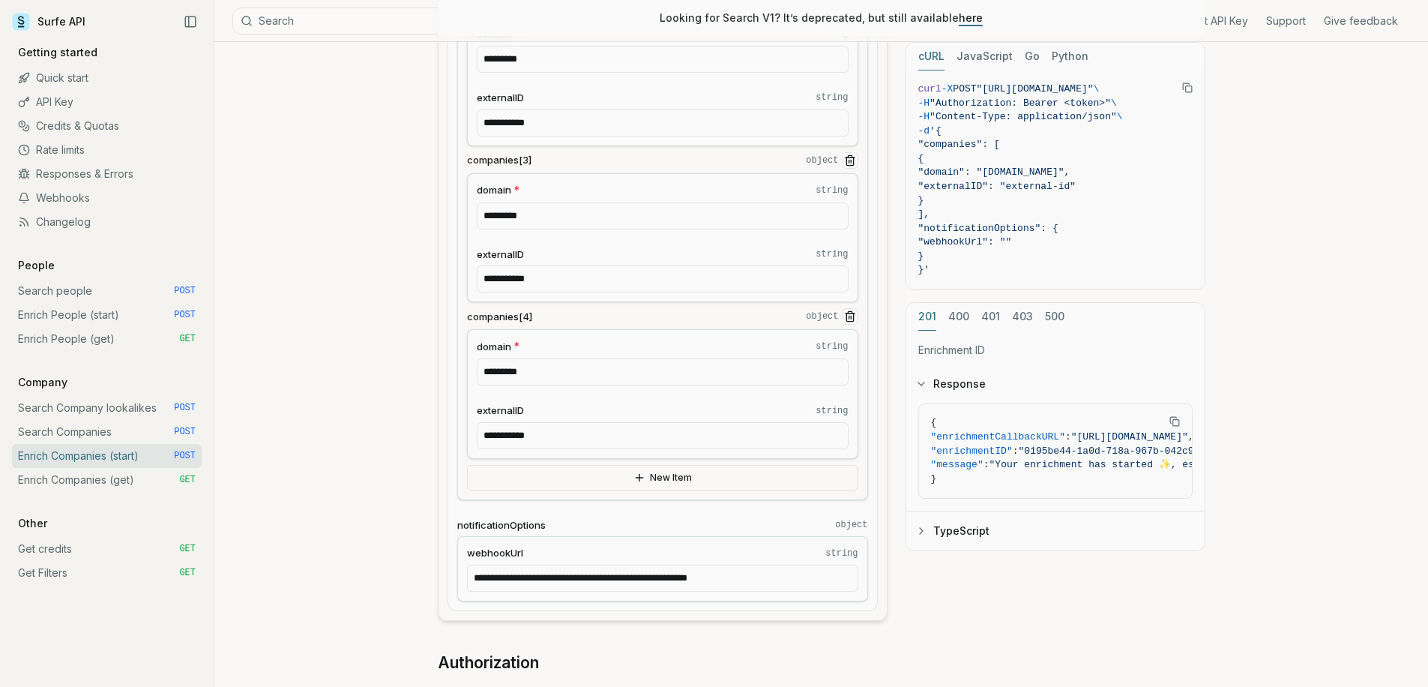
click at [642, 483] on button "New Item" at bounding box center [662, 477] width 391 height 25
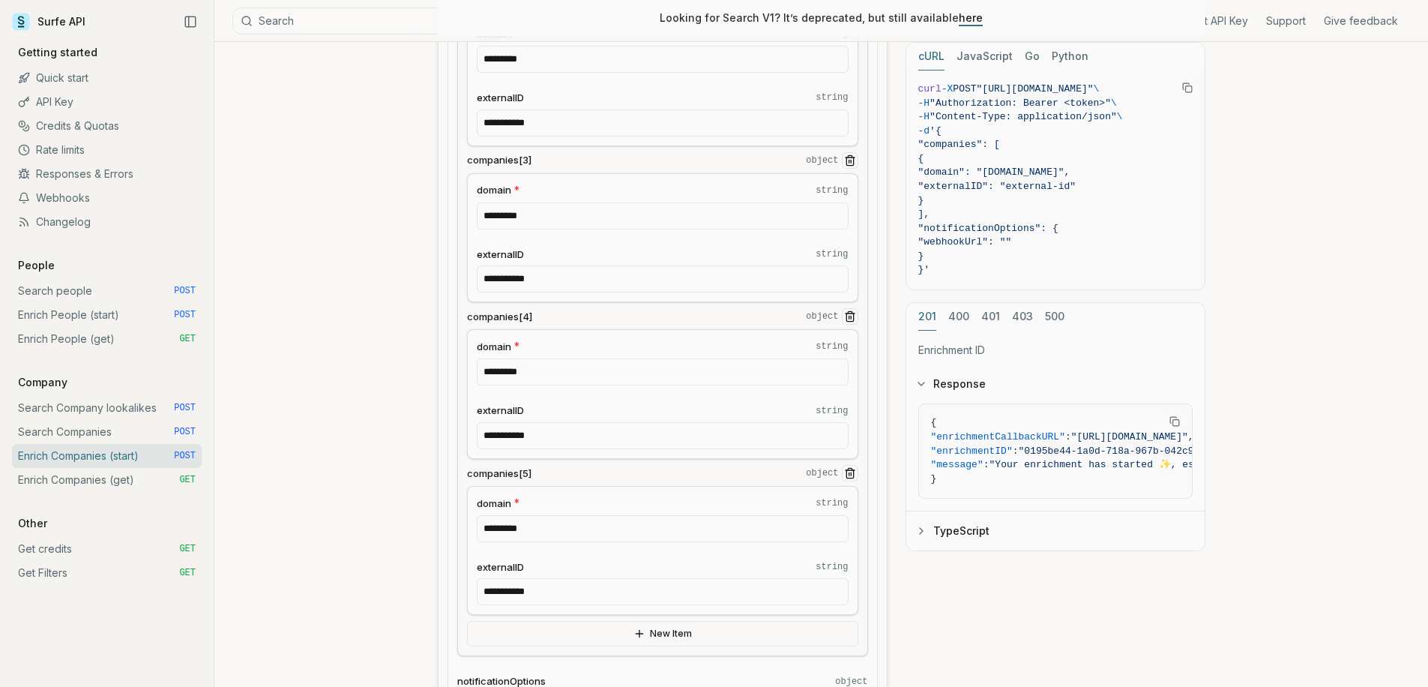
scroll to position [956, 0]
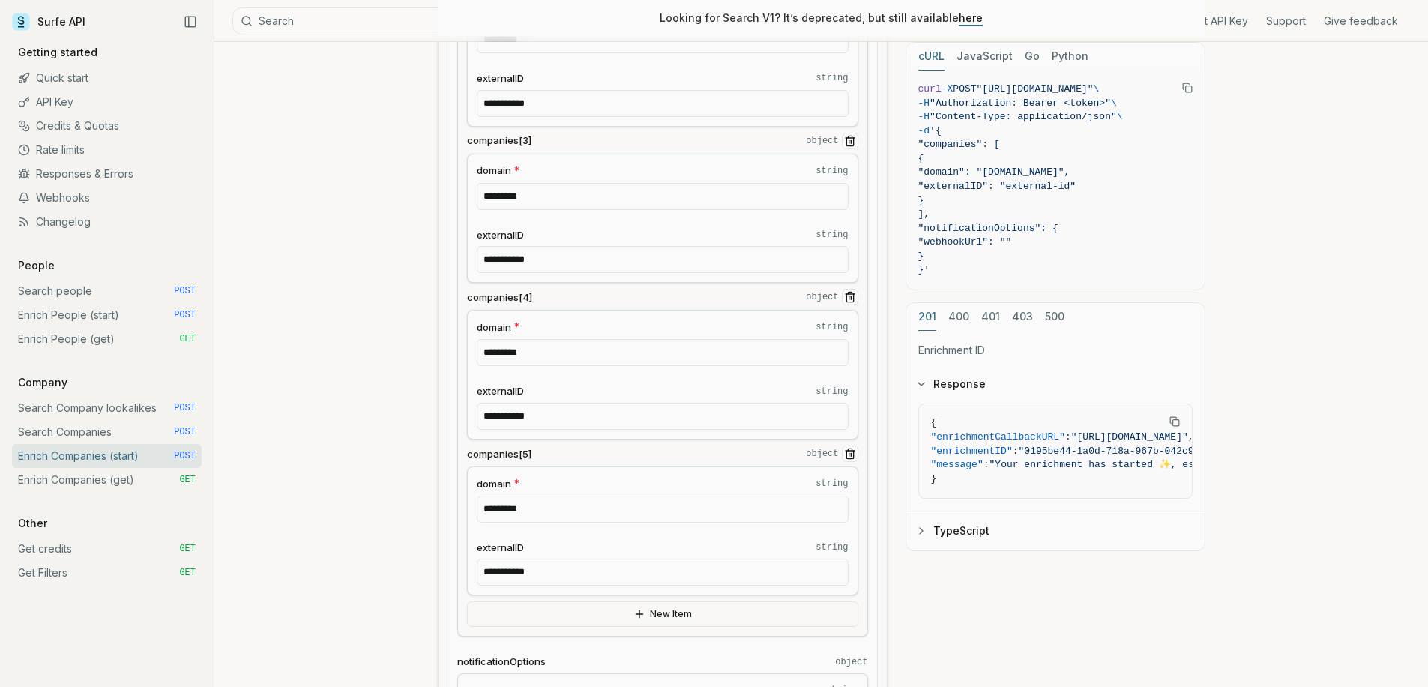
click at [609, 612] on button "New Item" at bounding box center [662, 613] width 391 height 25
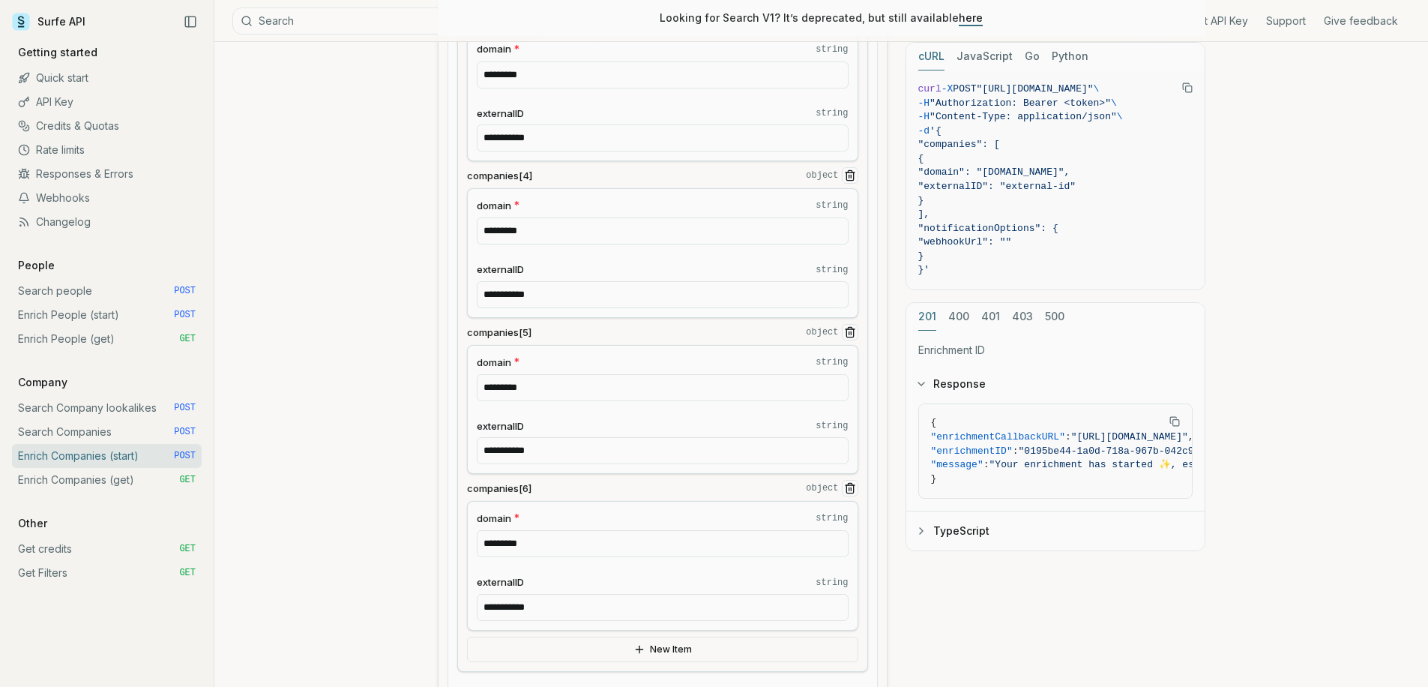
scroll to position [1250, 0]
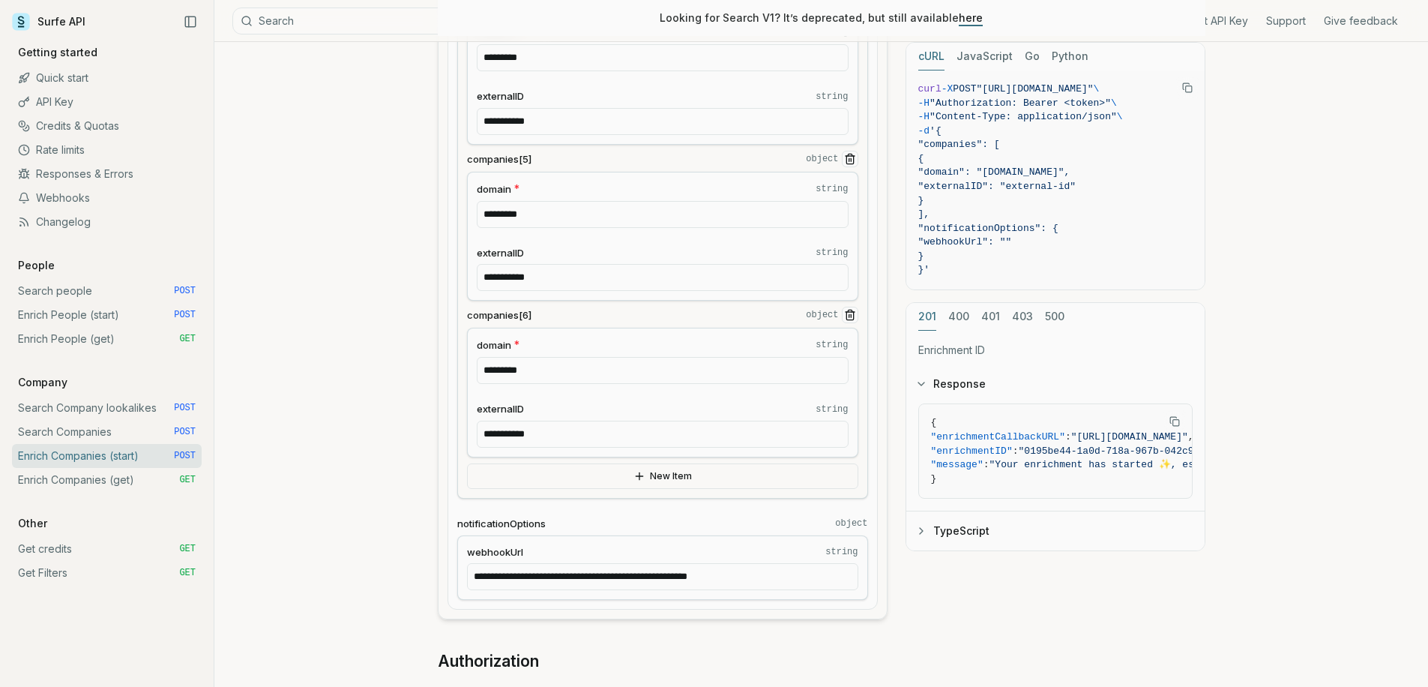
click at [630, 474] on button "New Item" at bounding box center [662, 475] width 391 height 25
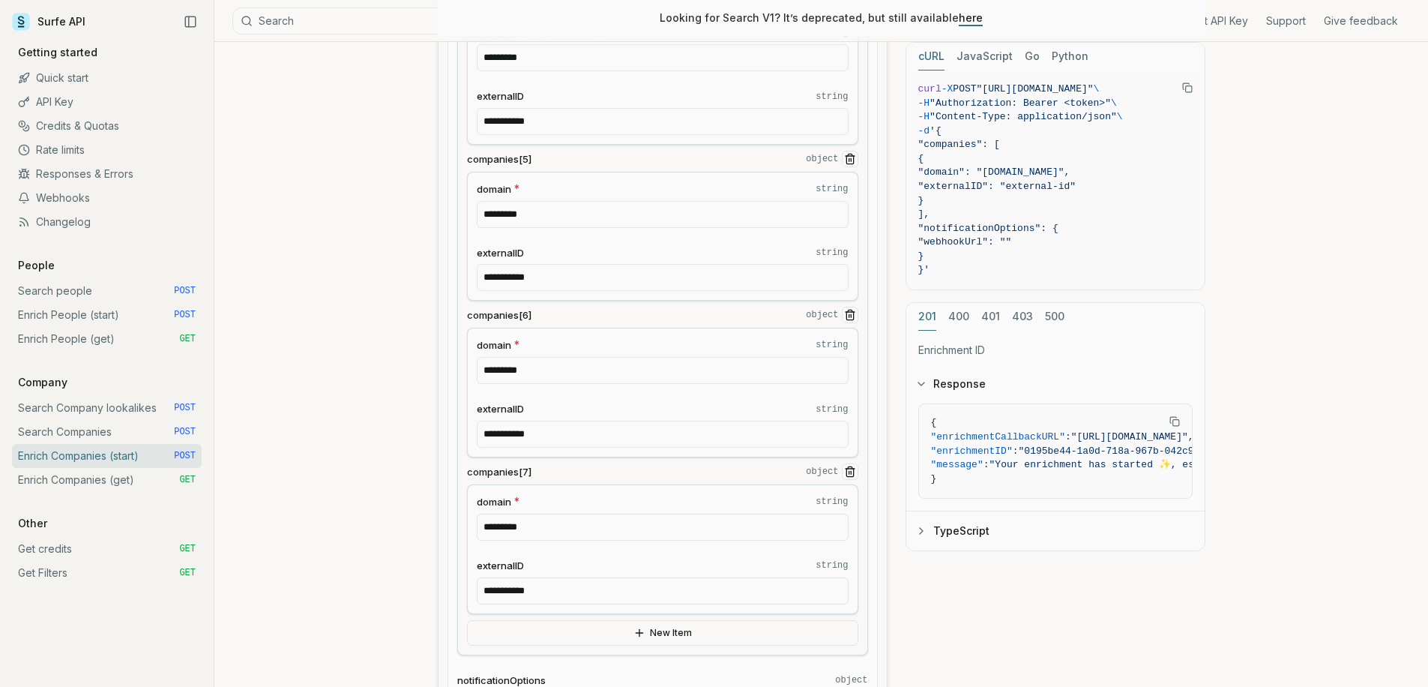
scroll to position [1296, 0]
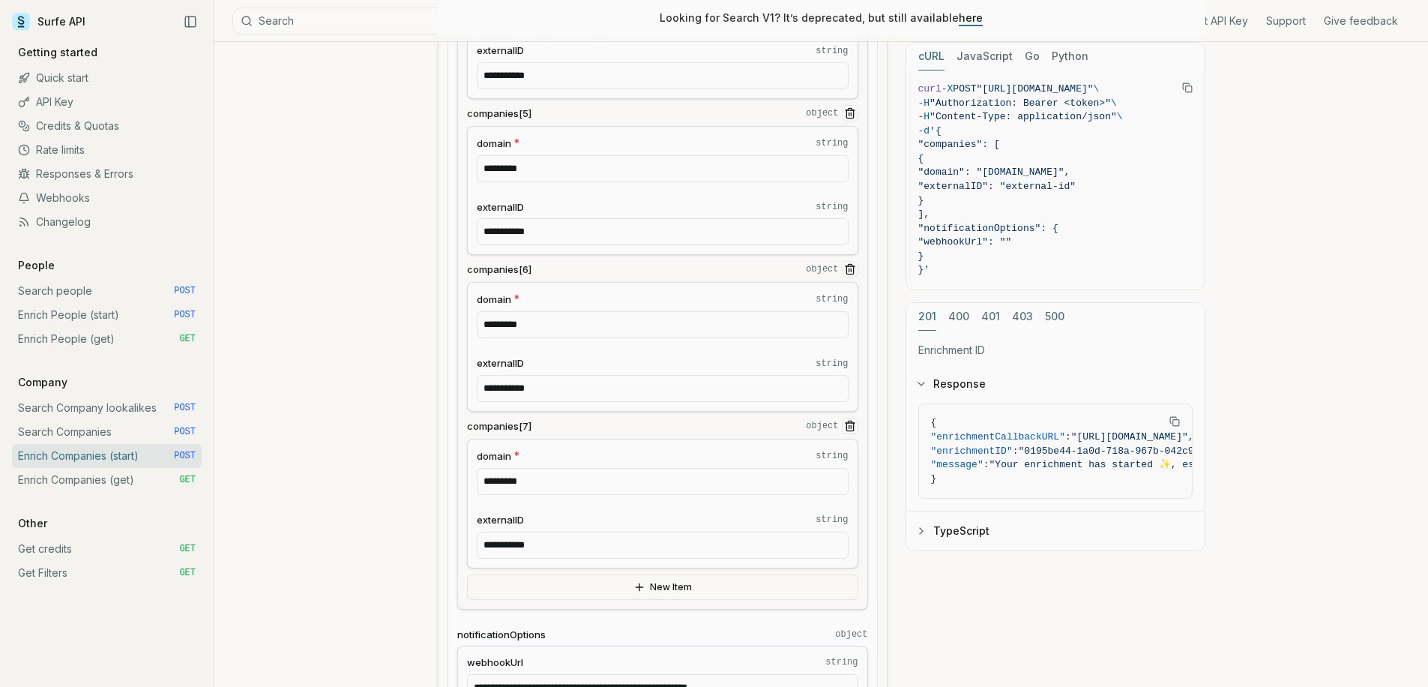
click at [612, 585] on button "New Item" at bounding box center [662, 586] width 391 height 25
click at [609, 574] on button "New Item" at bounding box center [662, 583] width 391 height 25
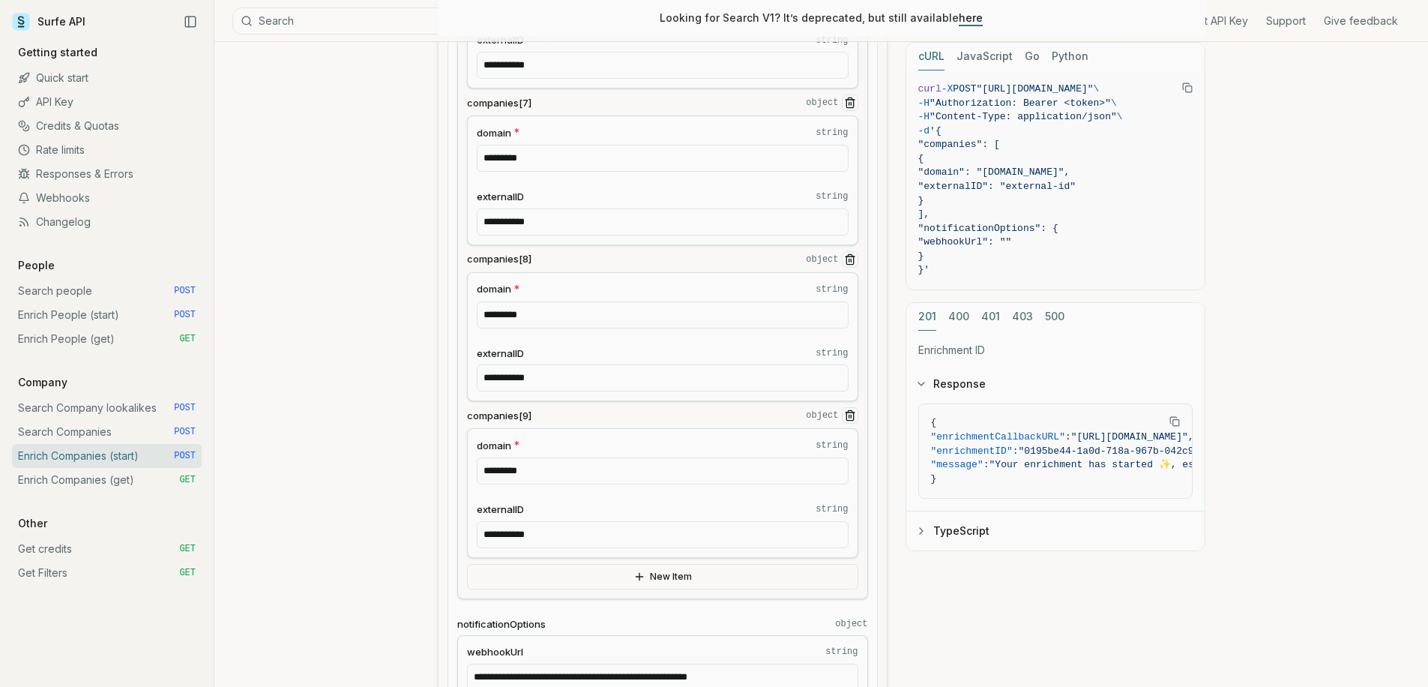
click at [604, 580] on button "New Item" at bounding box center [662, 576] width 391 height 25
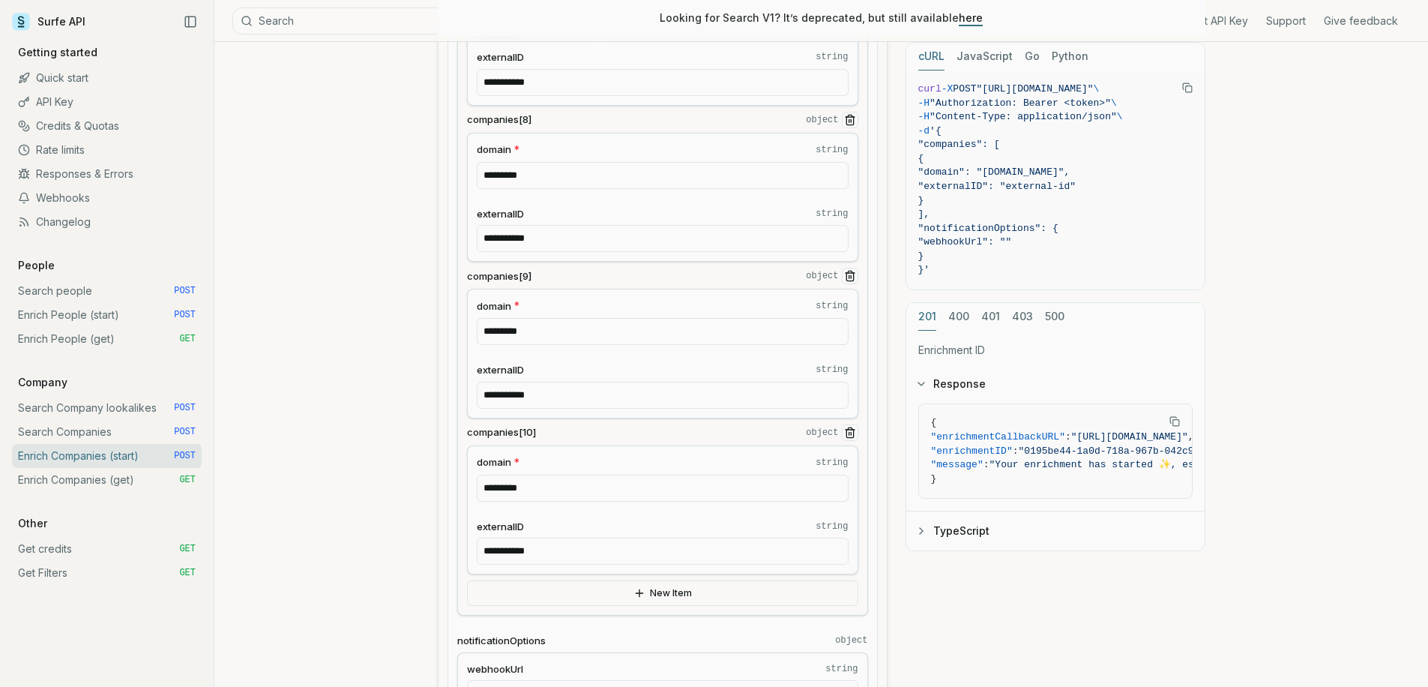
click at [590, 598] on button "New Item" at bounding box center [662, 592] width 391 height 25
click at [585, 597] on button "New Item" at bounding box center [662, 588] width 391 height 25
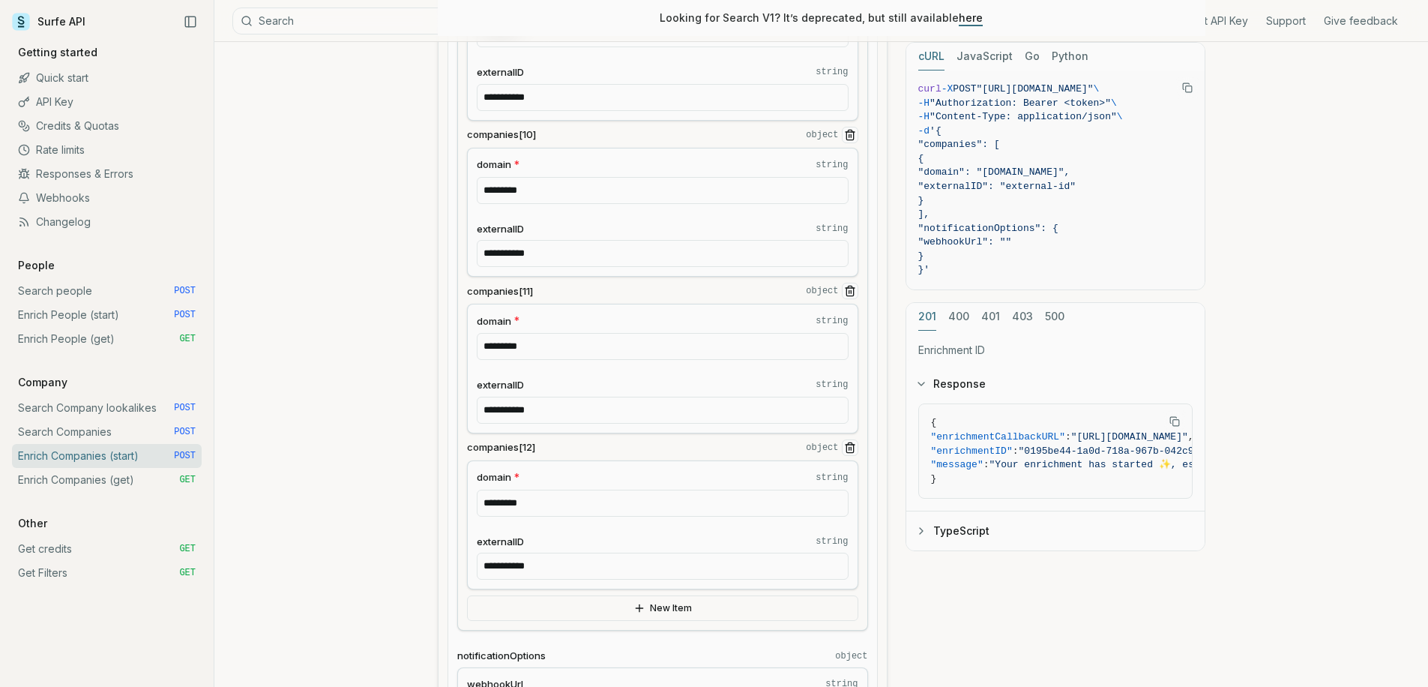
click at [583, 600] on button "New Item" at bounding box center [662, 607] width 391 height 25
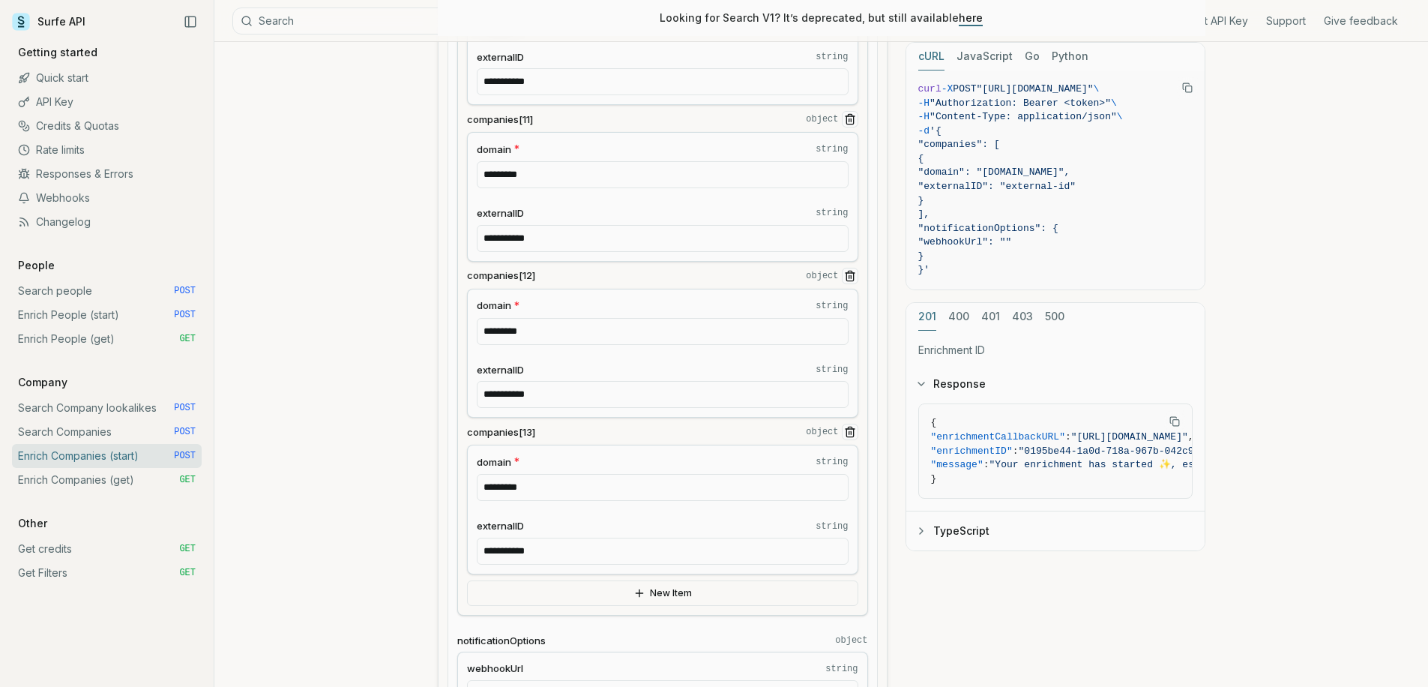
click at [583, 591] on button "New Item" at bounding box center [662, 592] width 391 height 25
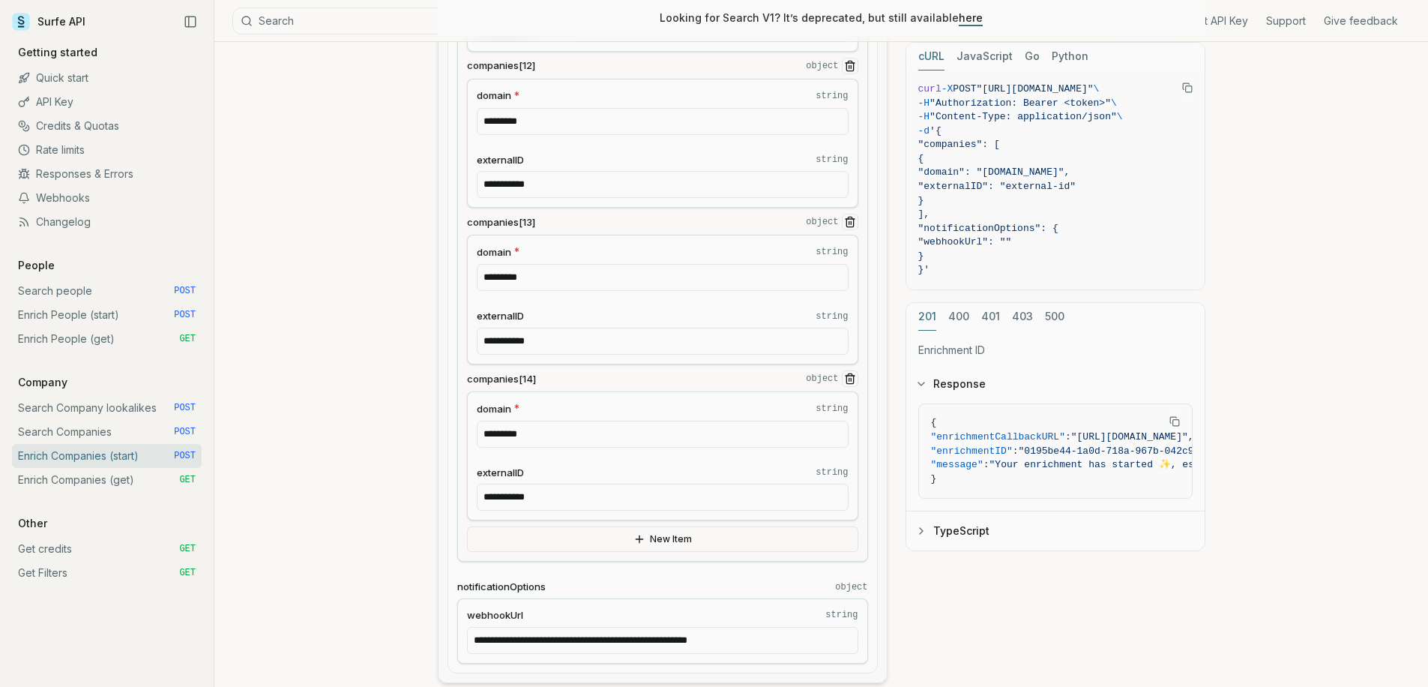
click at [600, 531] on button "New Item" at bounding box center [662, 538] width 391 height 25
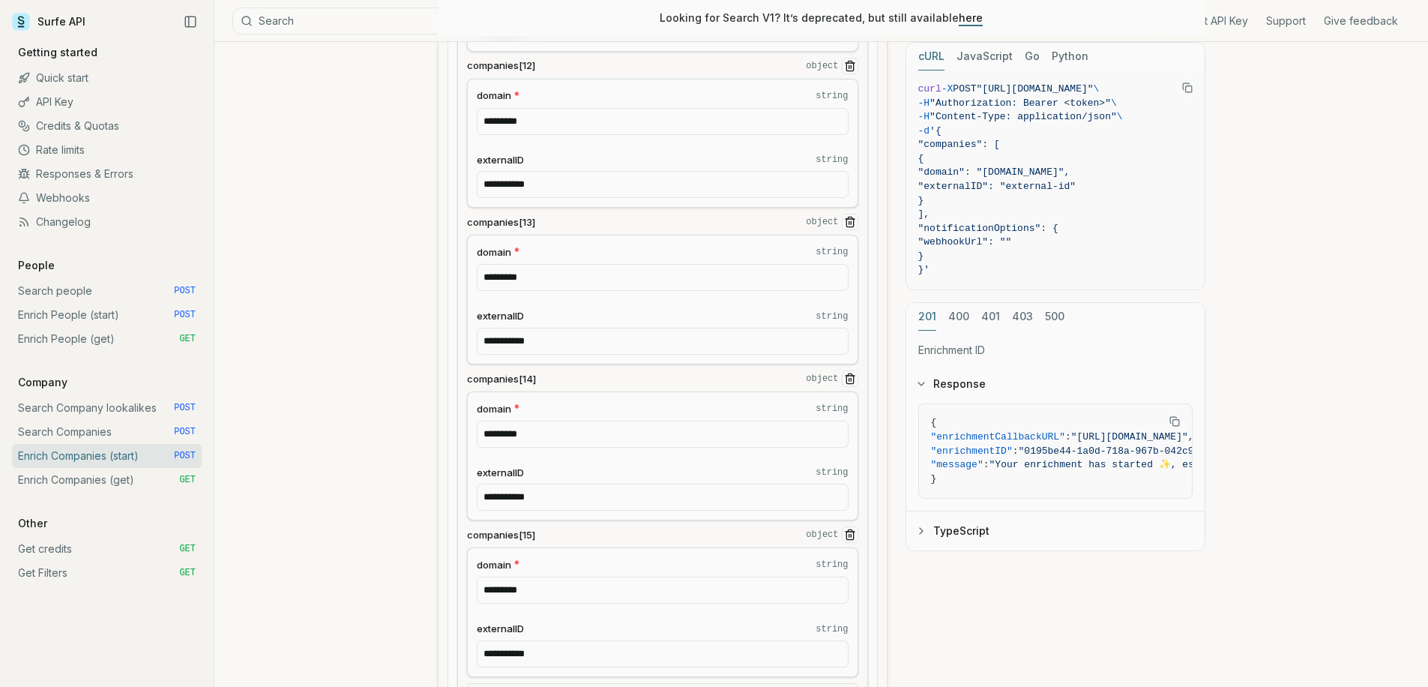
scroll to position [2499, 0]
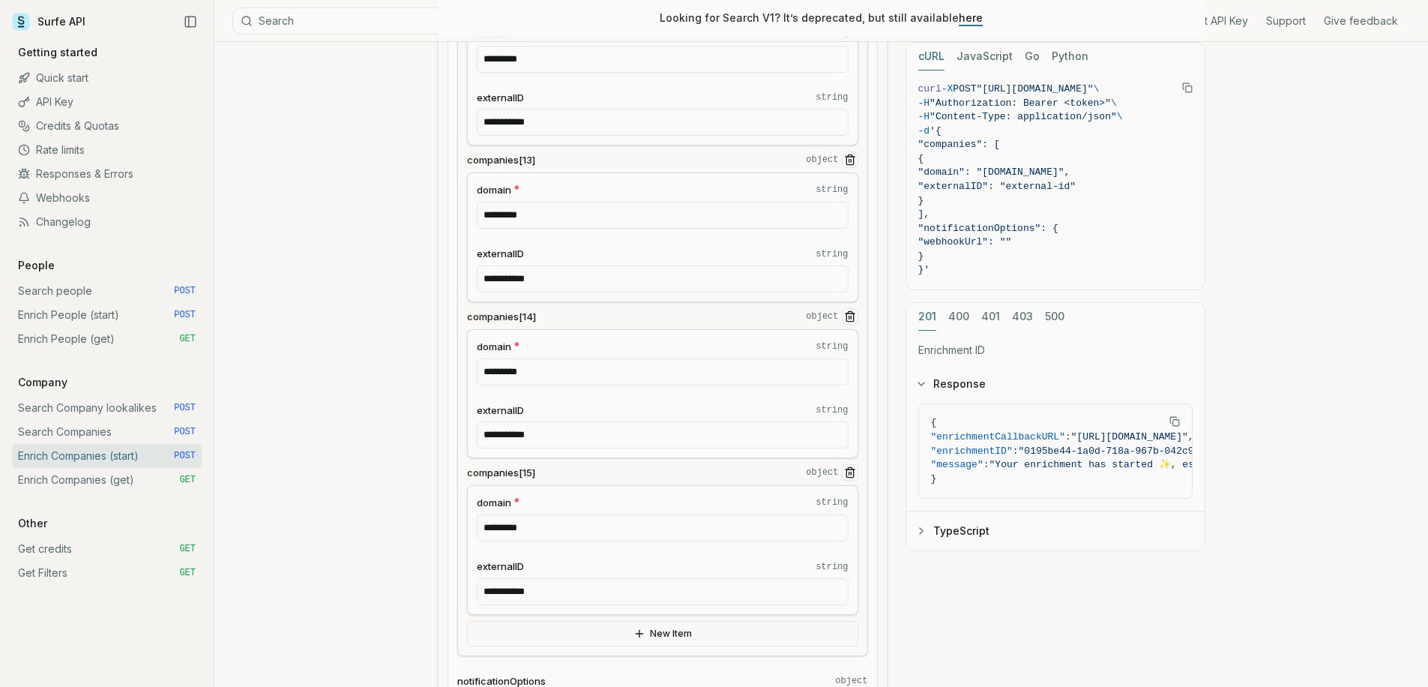
click at [627, 633] on button "New Item" at bounding box center [662, 633] width 391 height 25
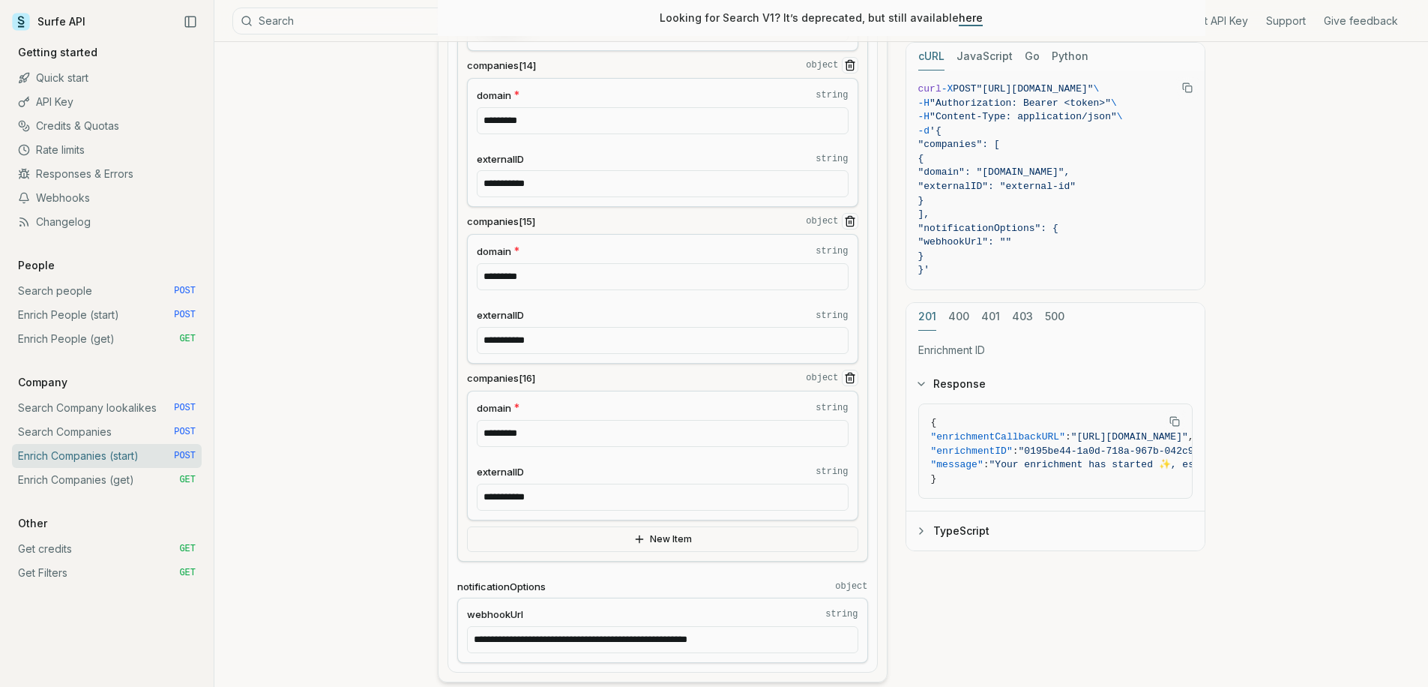
click at [618, 543] on button "New Item" at bounding box center [662, 538] width 391 height 25
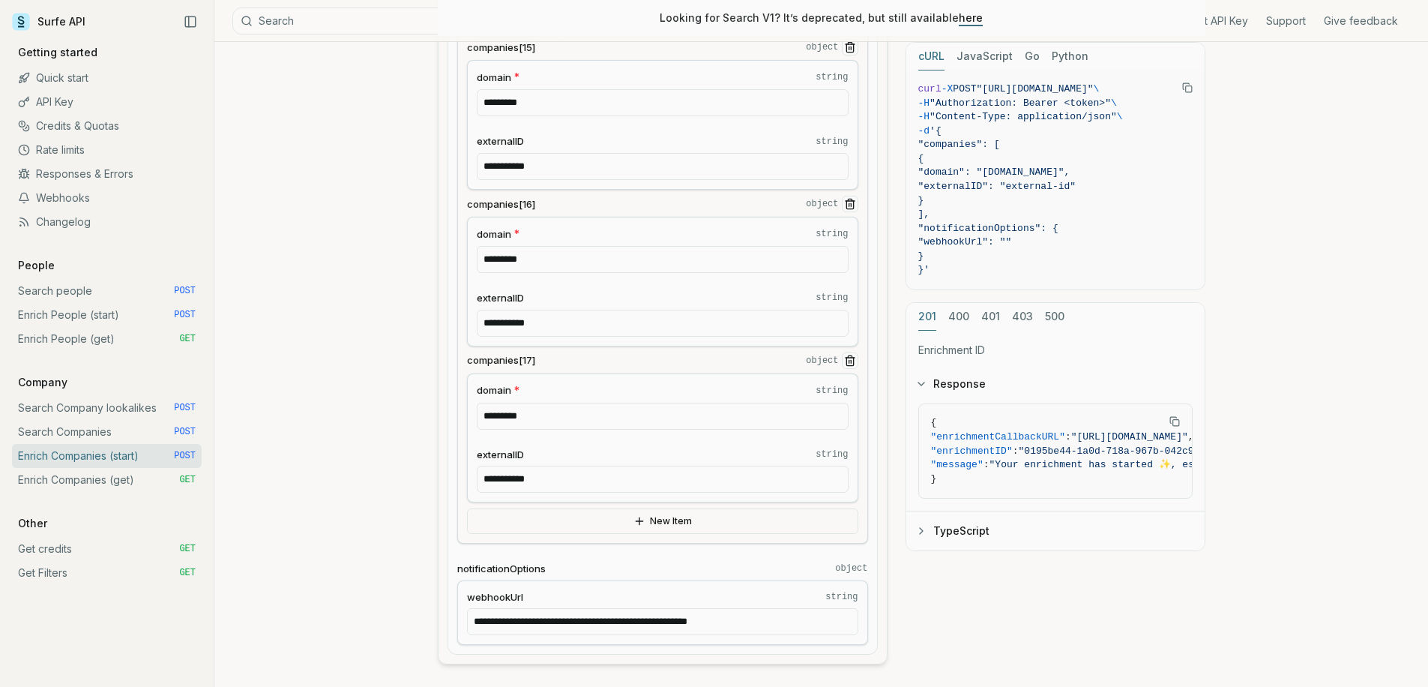
click at [606, 516] on button "New Item" at bounding box center [662, 520] width 391 height 25
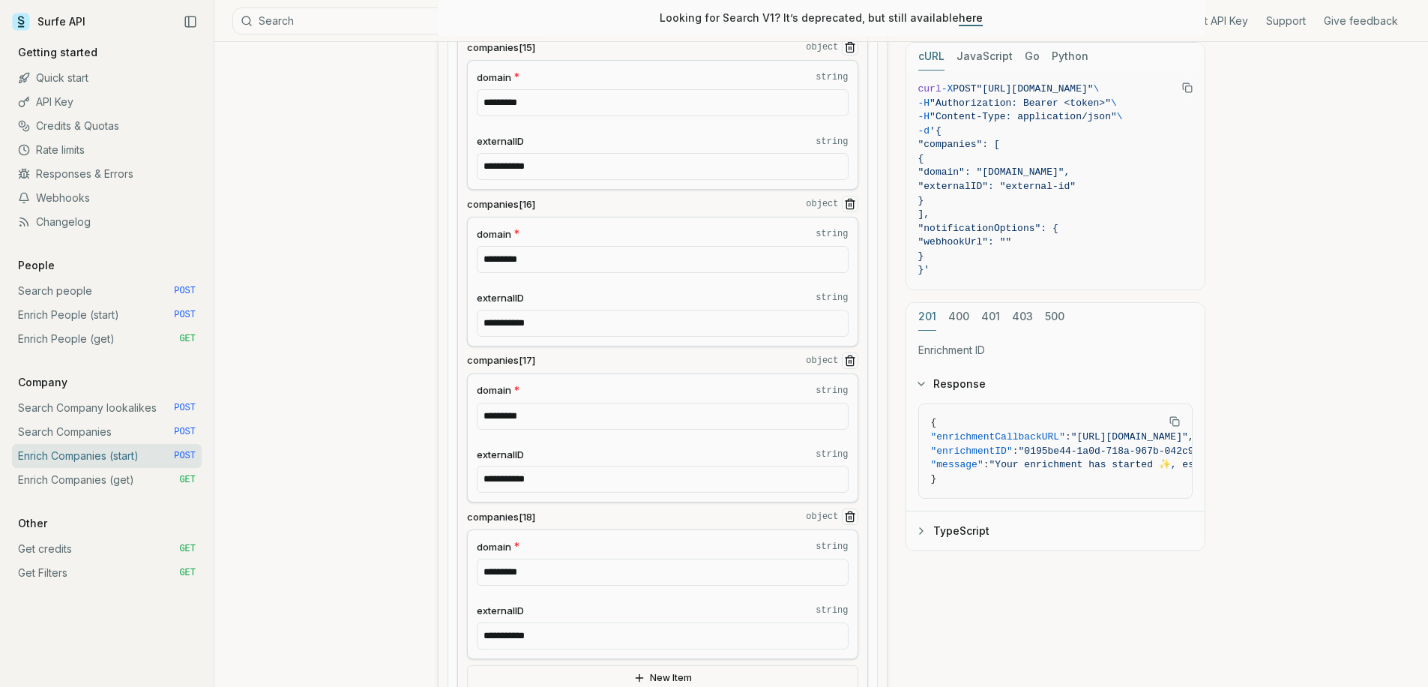
scroll to position [3068, 0]
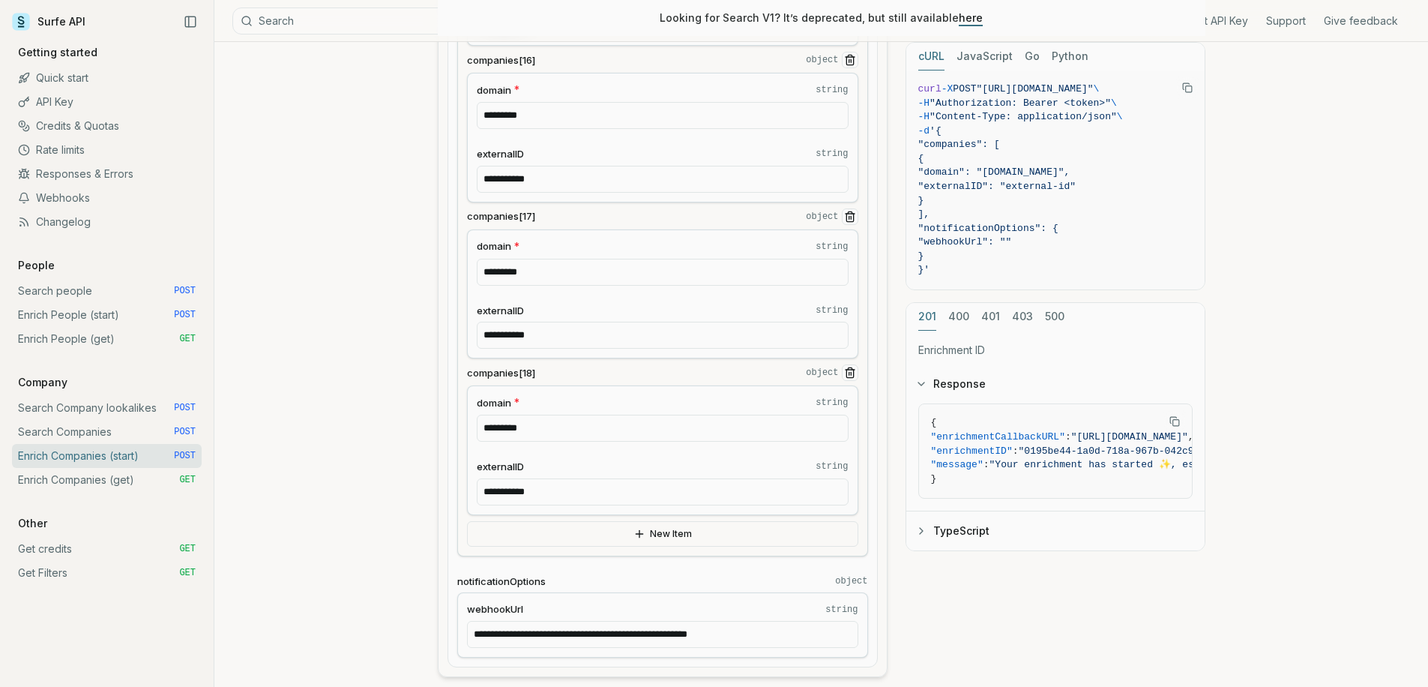
click at [607, 535] on button "New Item" at bounding box center [662, 533] width 391 height 25
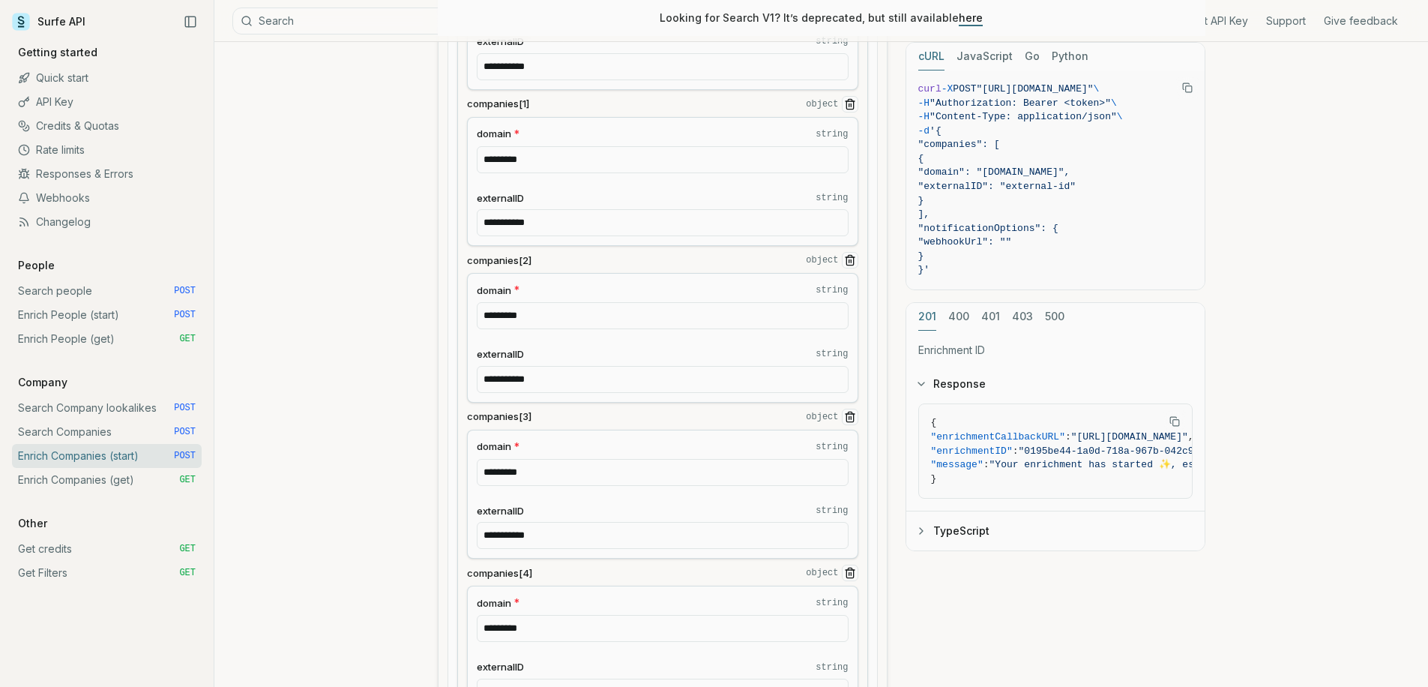
scroll to position [0, 0]
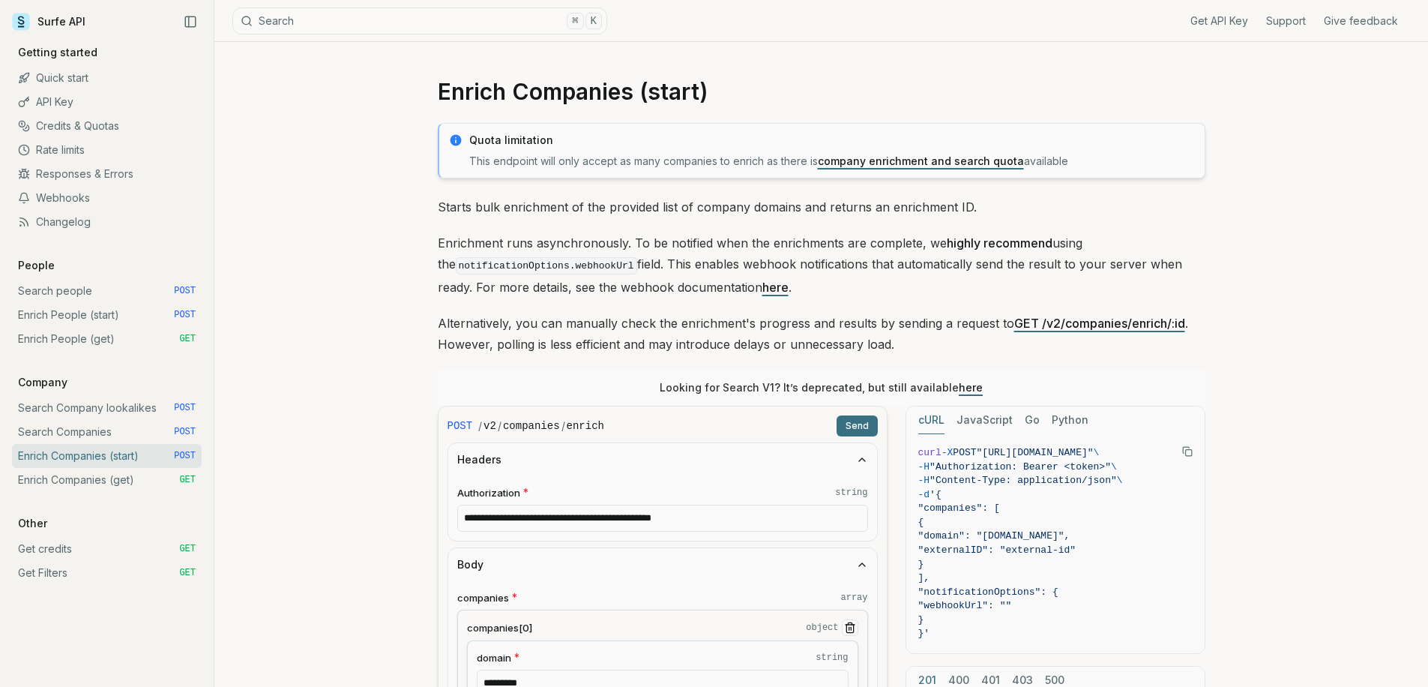
click at [872, 428] on button "Send" at bounding box center [856, 425] width 41 height 21
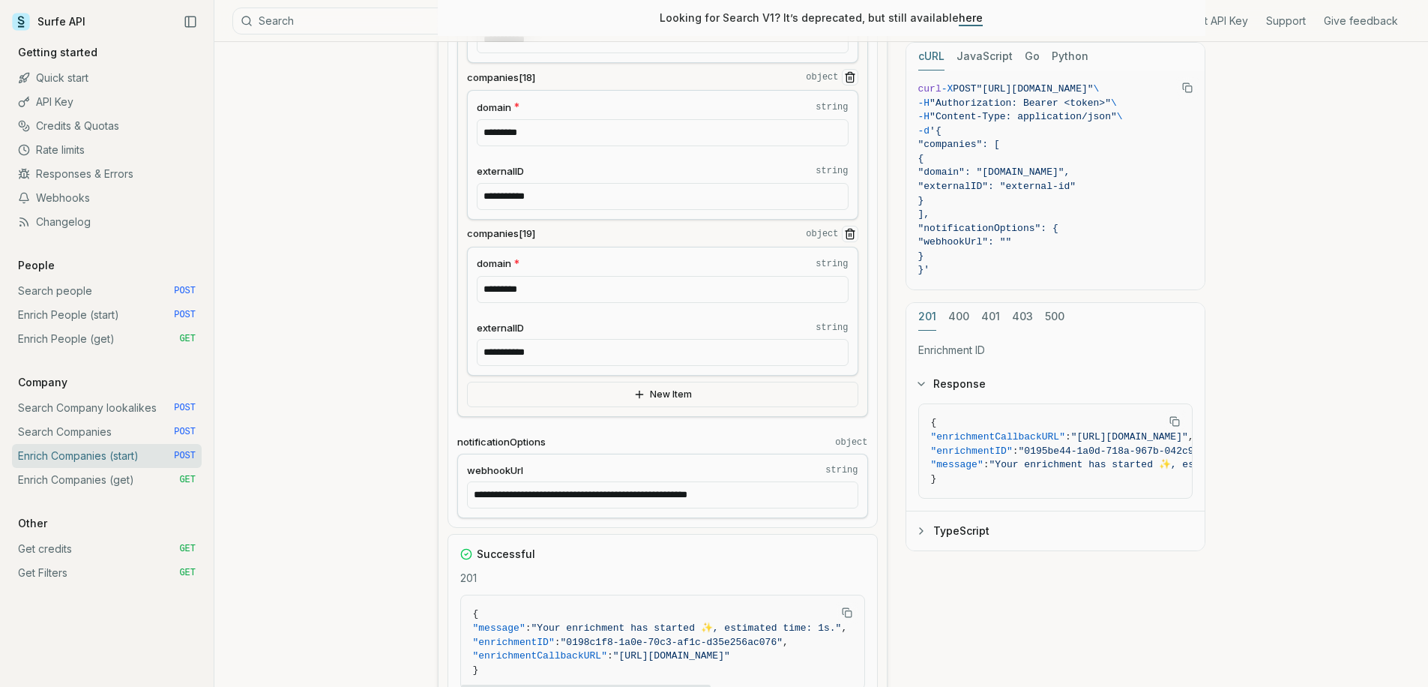
scroll to position [3210, 0]
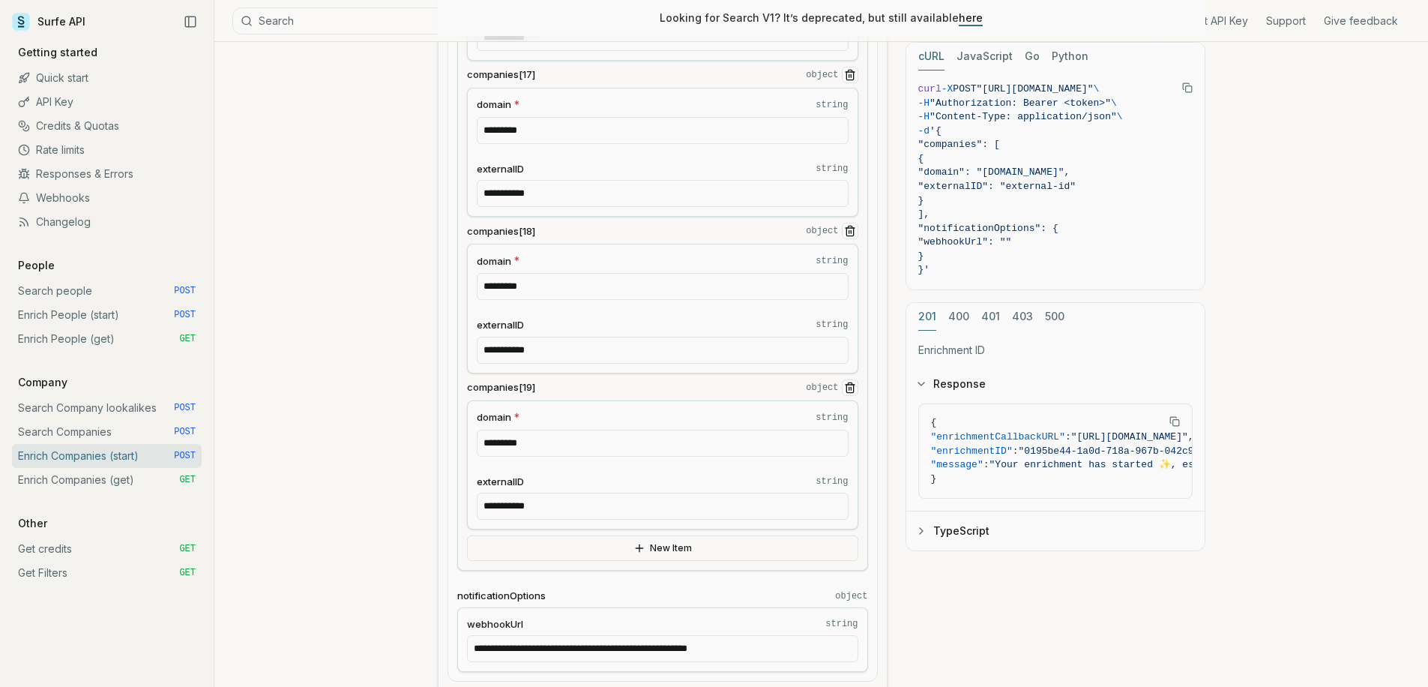
click at [110, 469] on link "Enrich Companies (get) GET" at bounding box center [107, 480] width 190 height 24
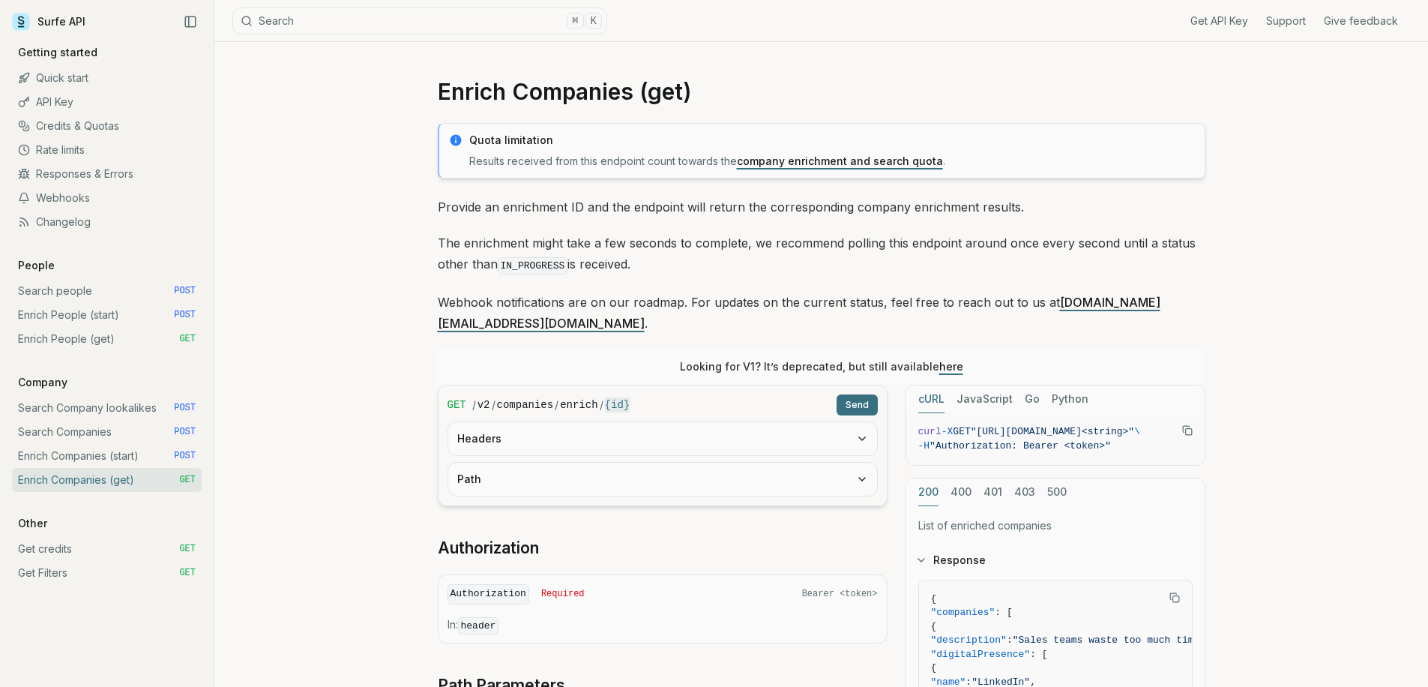
click at [112, 464] on link "Enrich Companies (start) POST" at bounding box center [107, 456] width 190 height 24
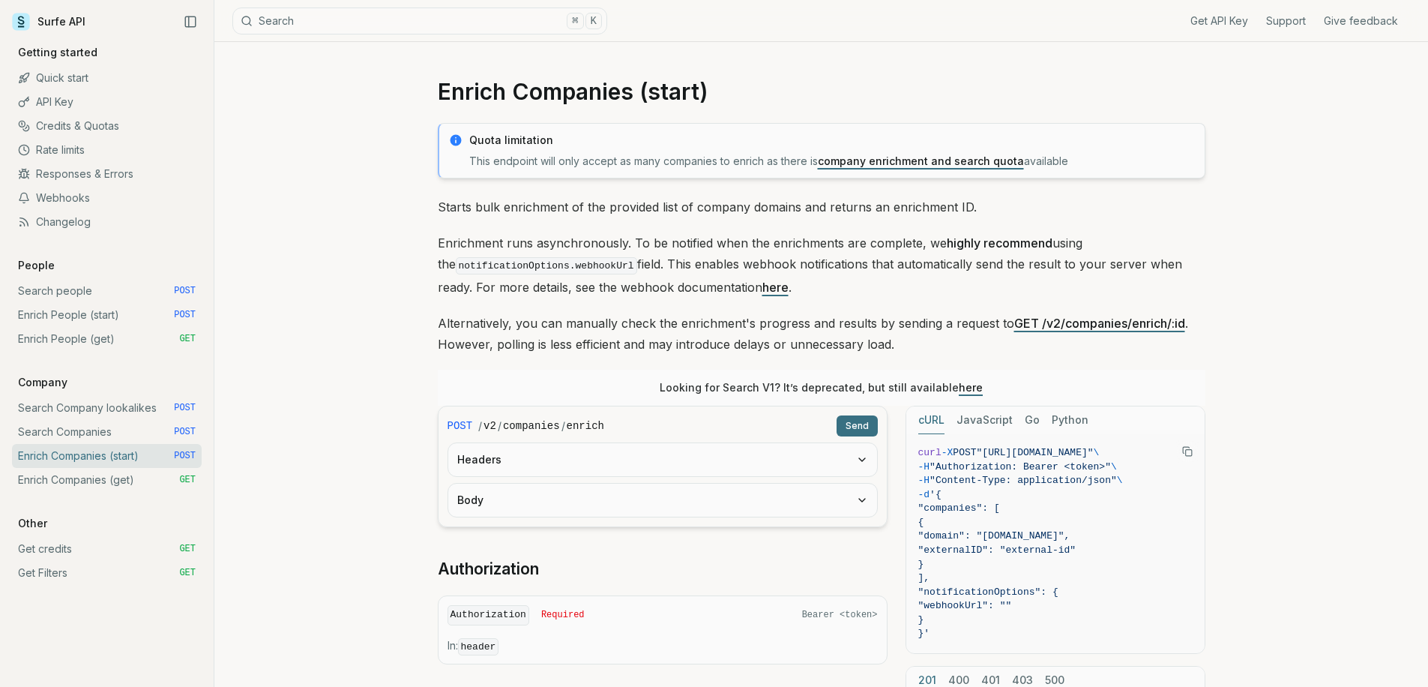
click at [511, 465] on button "Headers" at bounding box center [662, 459] width 429 height 33
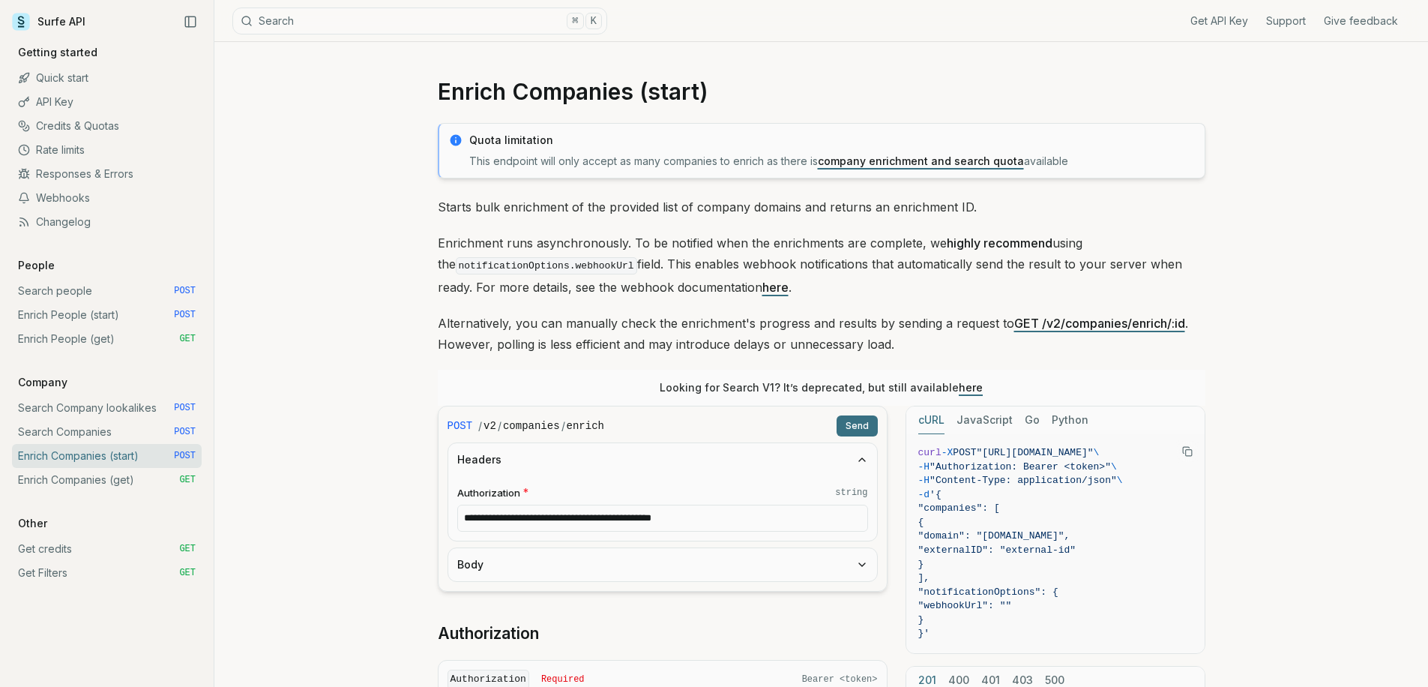
click at [501, 552] on button "Body" at bounding box center [662, 564] width 429 height 33
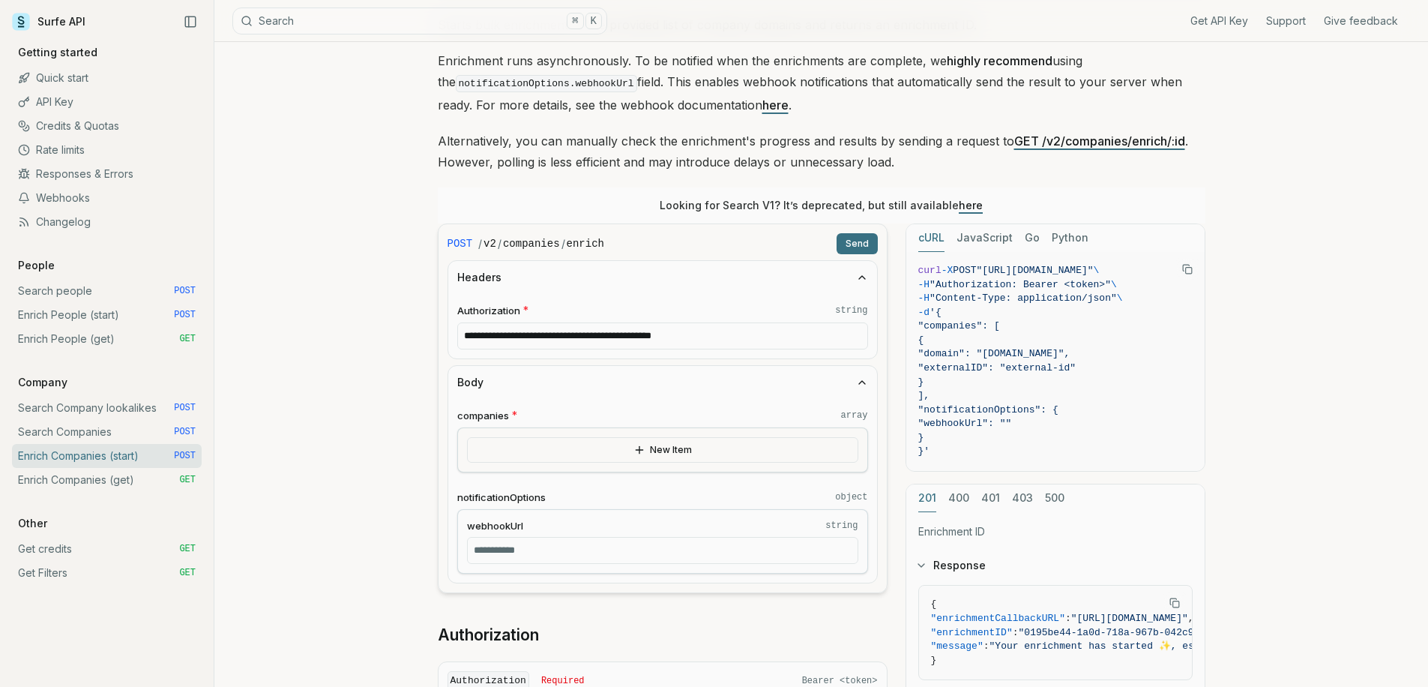
click at [531, 454] on button "New Item" at bounding box center [662, 449] width 391 height 25
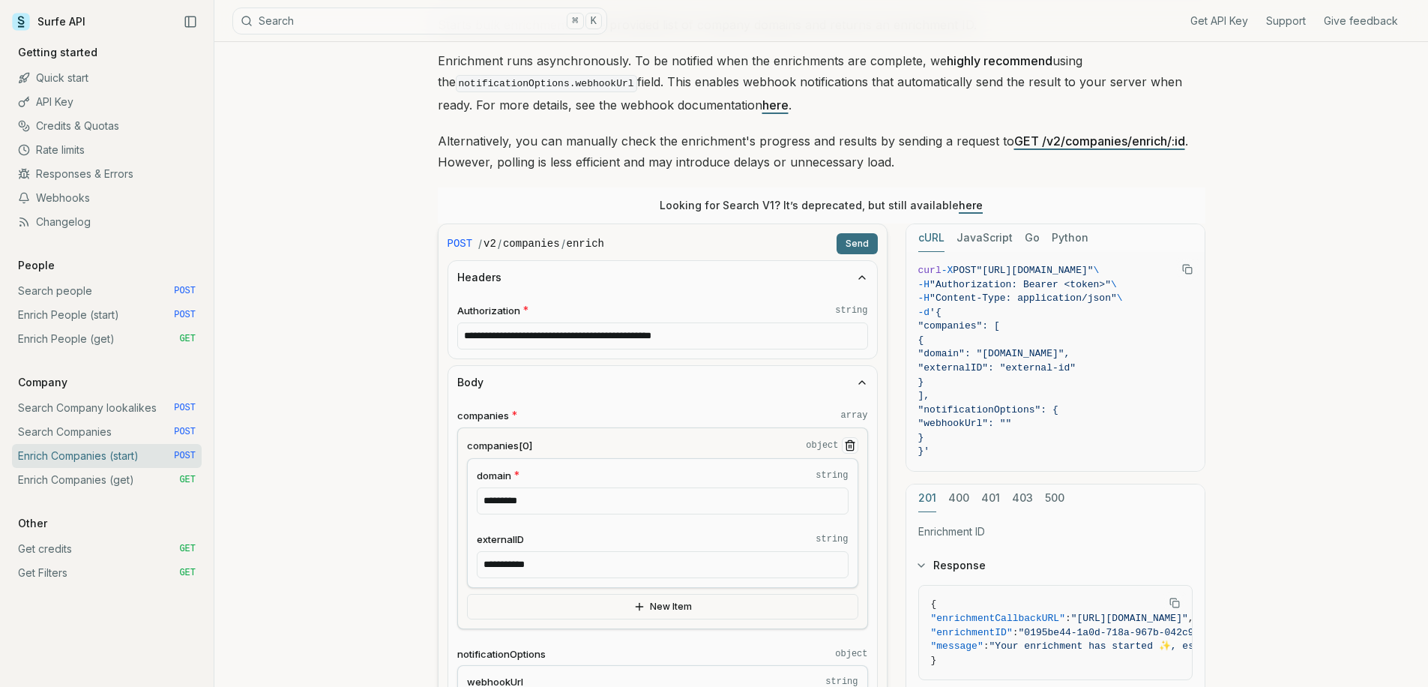
drag, startPoint x: 557, startPoint y: 561, endPoint x: 401, endPoint y: 543, distance: 157.0
click at [414, 550] on article "**********" at bounding box center [821, 614] width 839 height 1509
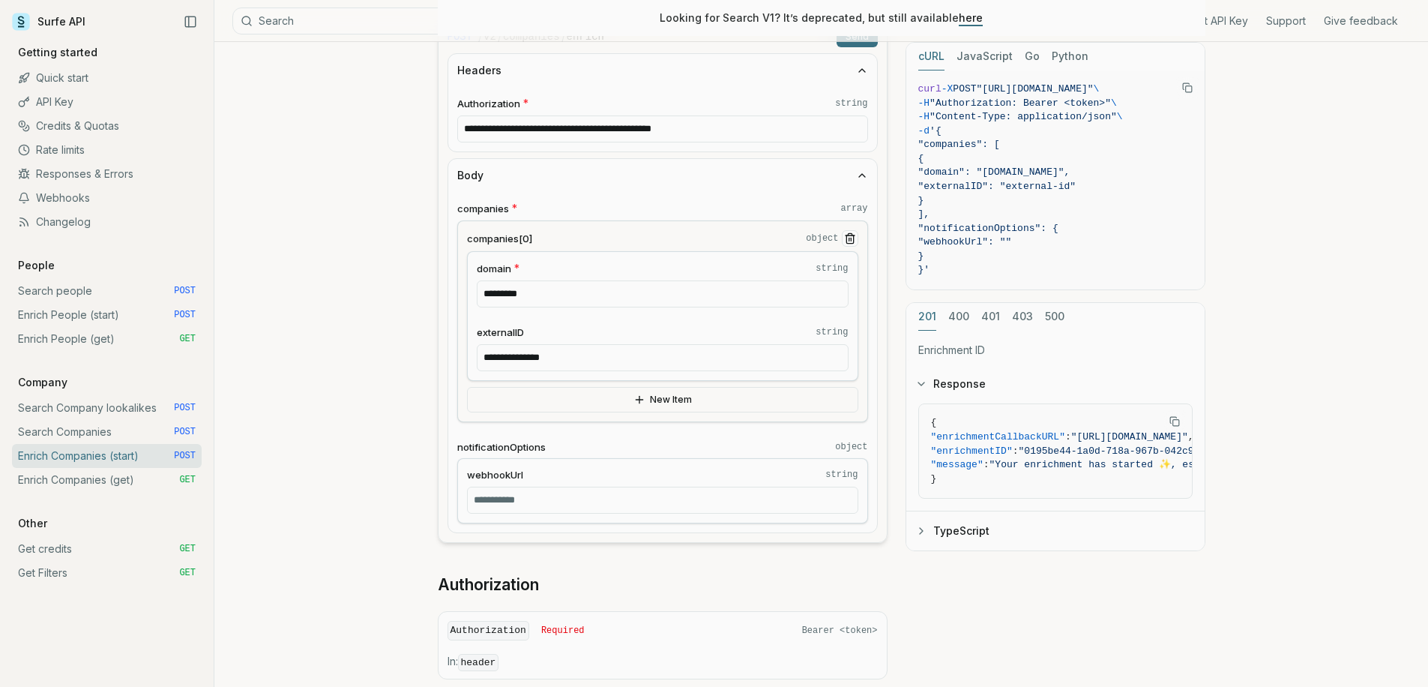
type input "**********"
click at [546, 507] on input "webhookUrl string" at bounding box center [662, 499] width 391 height 27
paste input "**********"
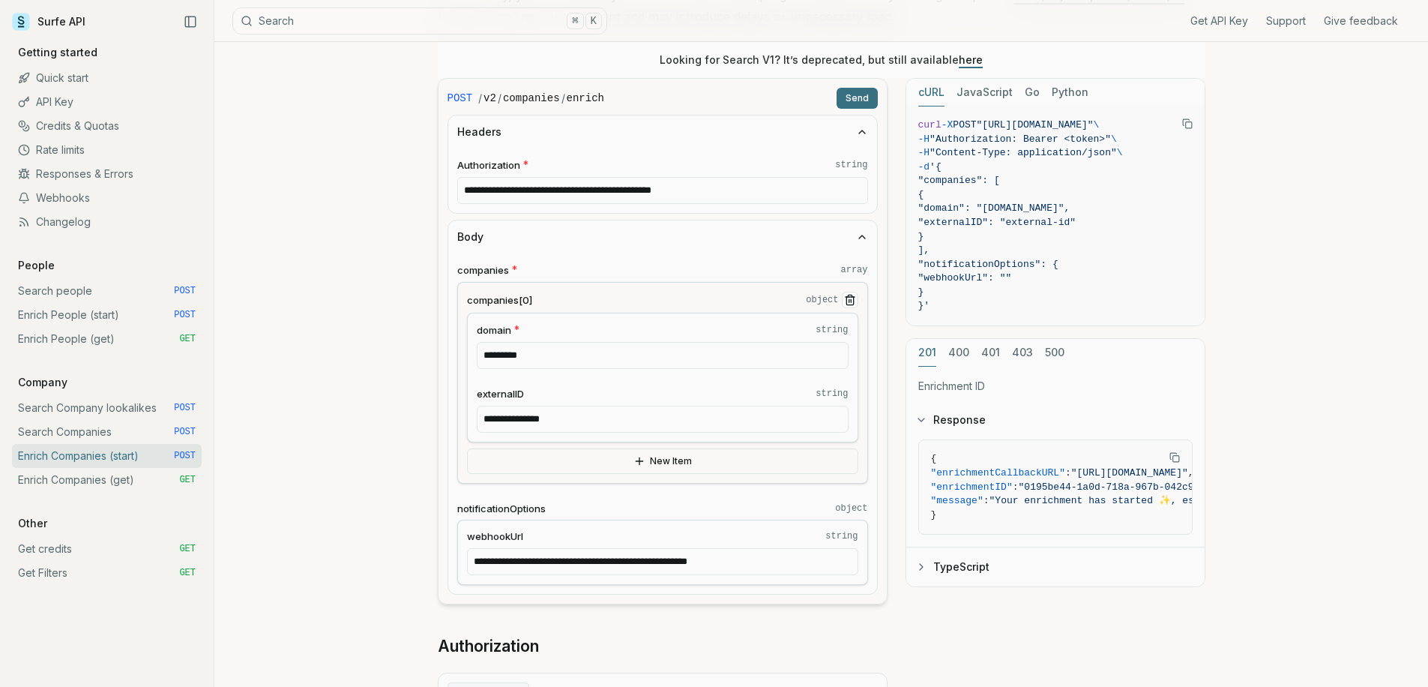
type input "**********"
click at [867, 97] on button "Send" at bounding box center [856, 98] width 41 height 21
